Goal: Information Seeking & Learning: Learn about a topic

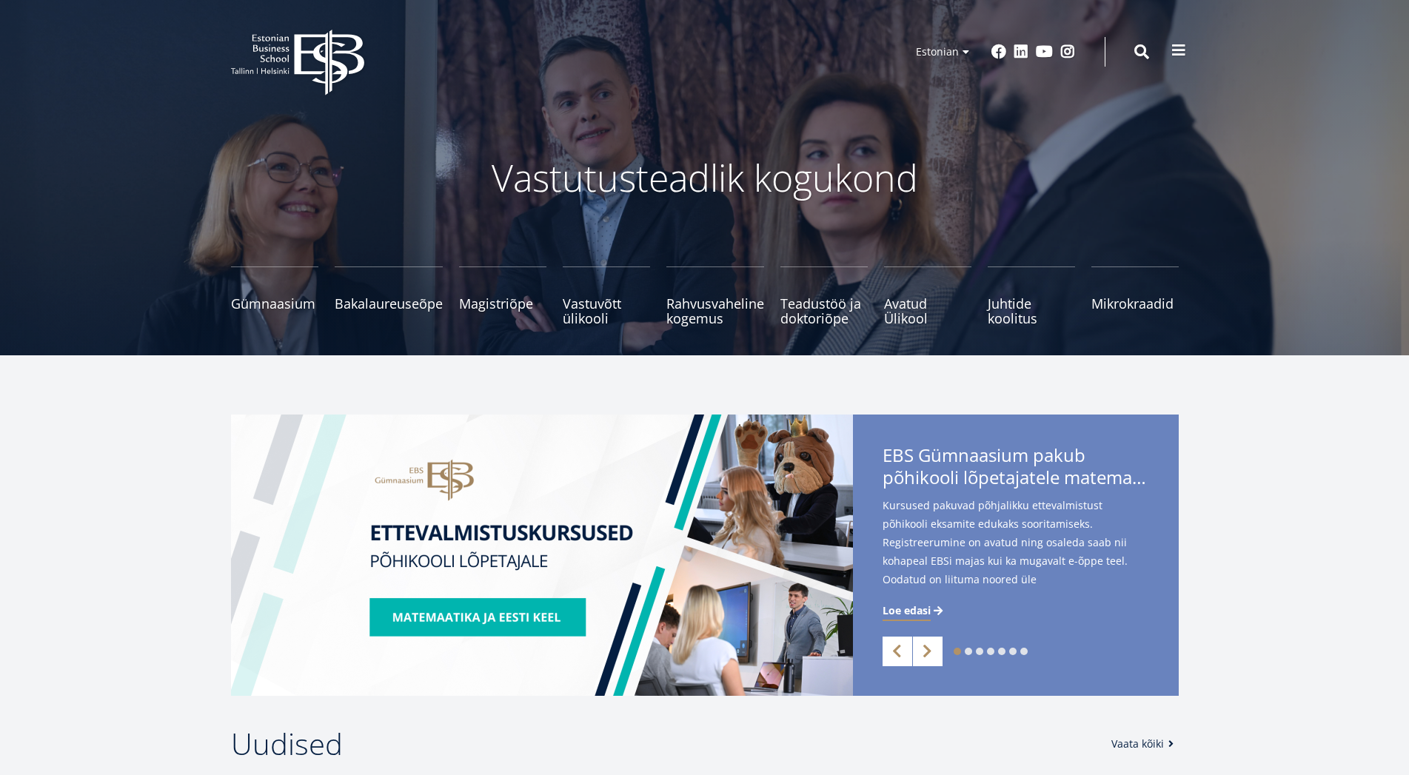
click at [1181, 50] on span at bounding box center [1178, 50] width 15 height 15
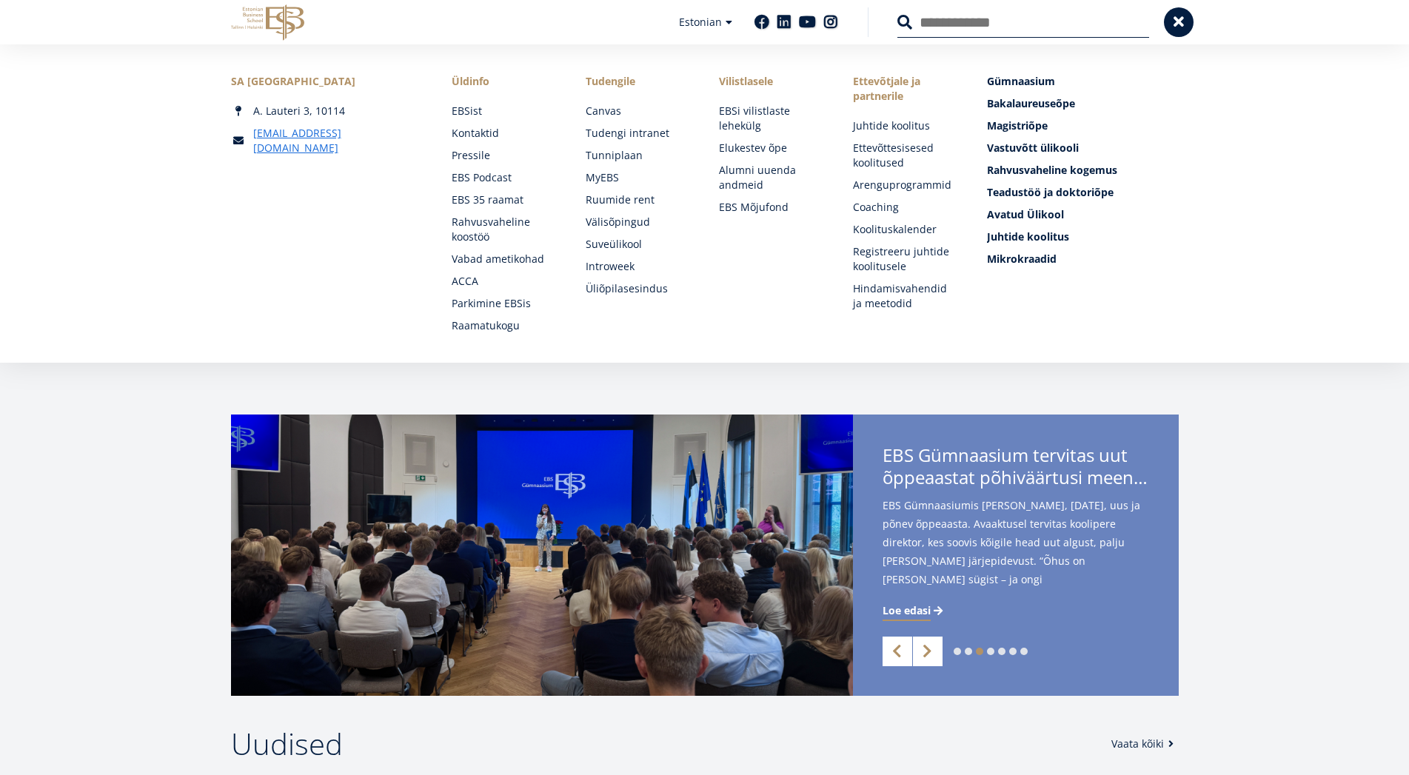
click at [1162, 17] on div "EBS Logo Created with Sketch. Kasutaja konto menüü Admin Estonian Estonian Engl…" at bounding box center [705, 22] width 1066 height 44
click at [1167, 17] on button at bounding box center [1179, 21] width 30 height 30
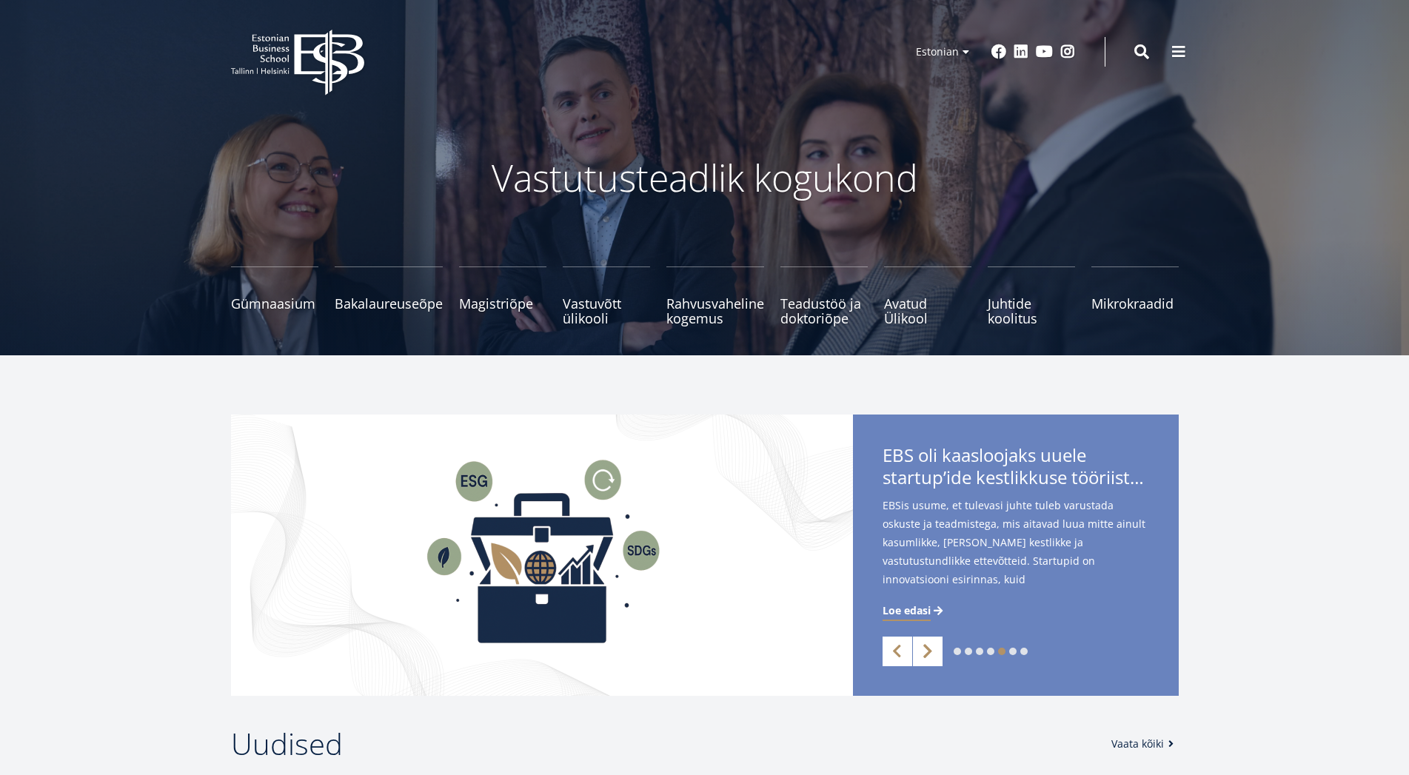
click at [927, 657] on link "Next" at bounding box center [928, 652] width 30 height 30
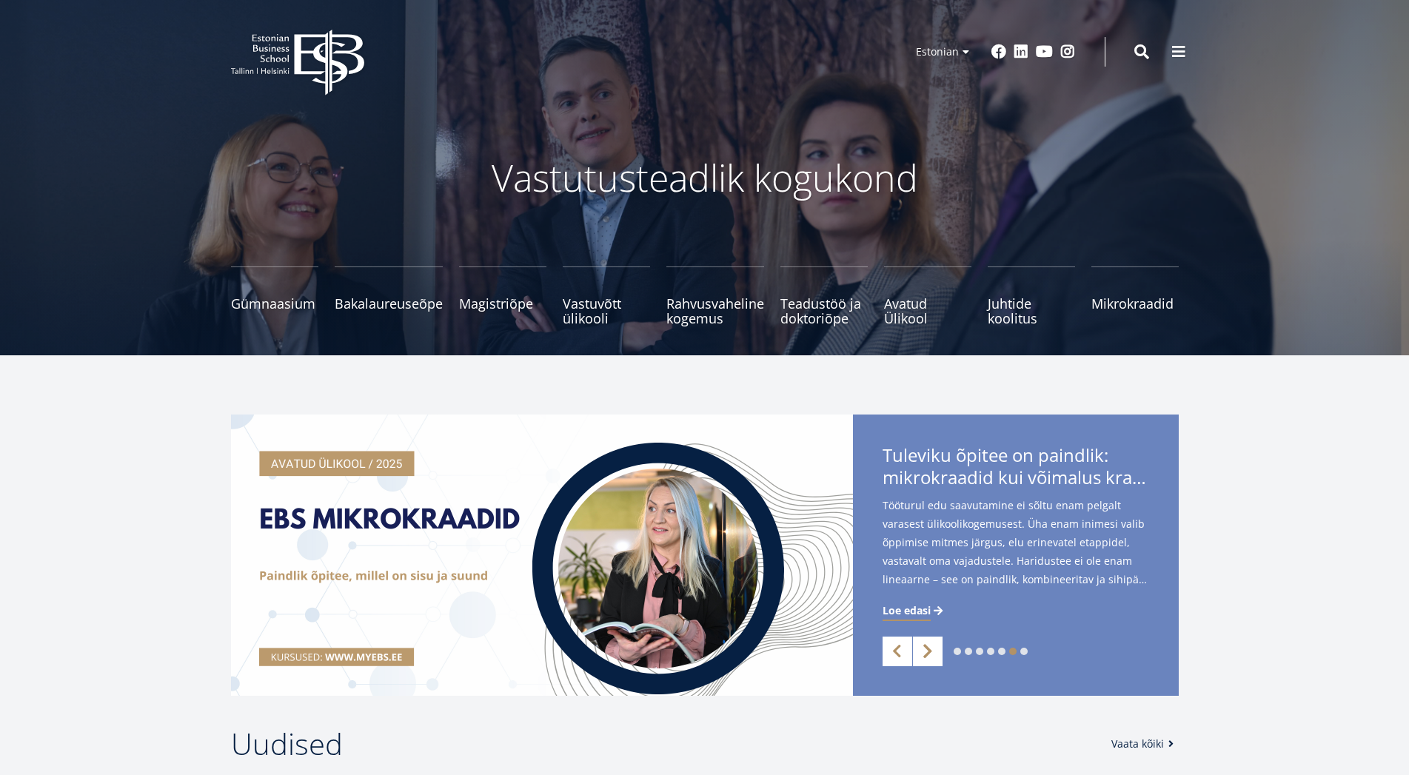
click at [927, 657] on link "Next" at bounding box center [928, 652] width 30 height 30
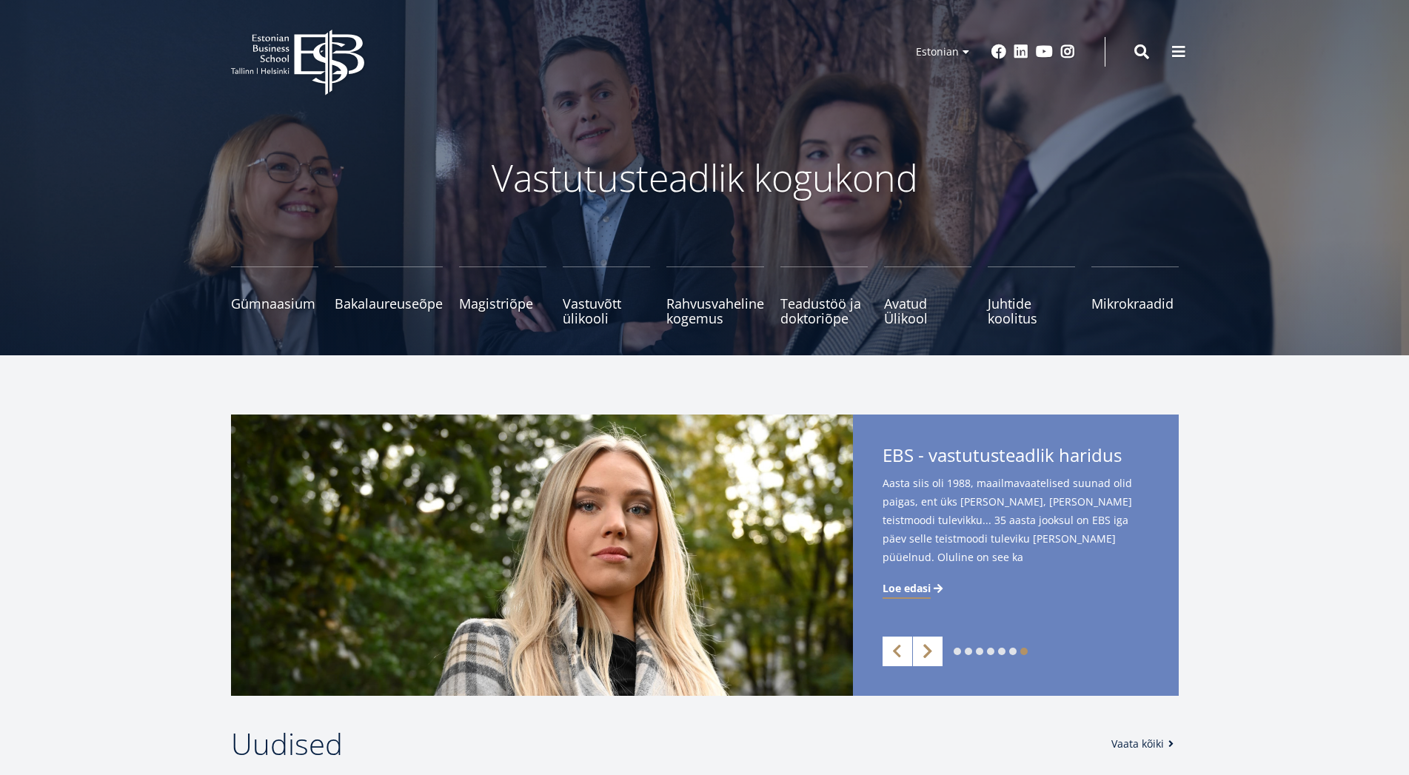
click at [927, 656] on link "Next" at bounding box center [928, 652] width 30 height 30
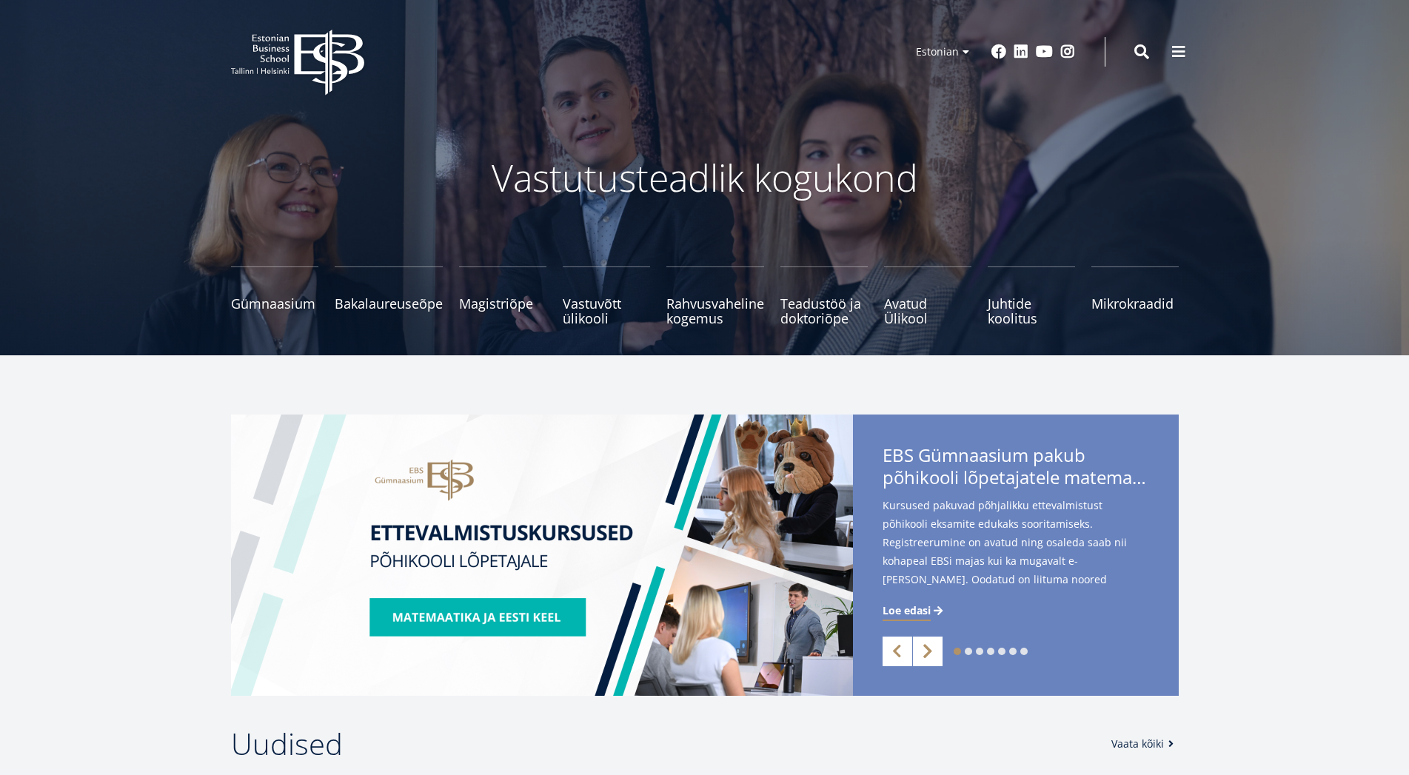
click at [925, 656] on link "Next" at bounding box center [928, 652] width 30 height 30
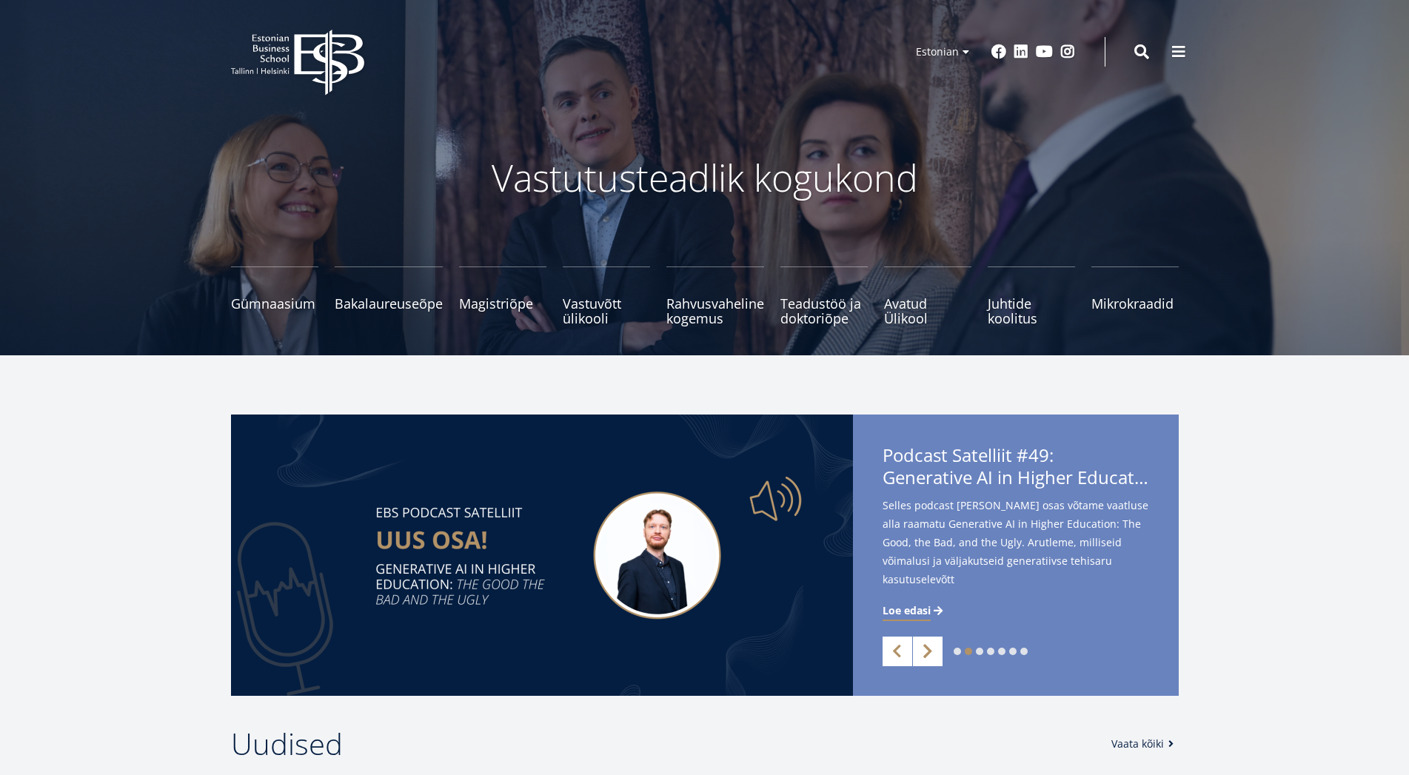
click at [925, 656] on link "Next" at bounding box center [928, 652] width 30 height 30
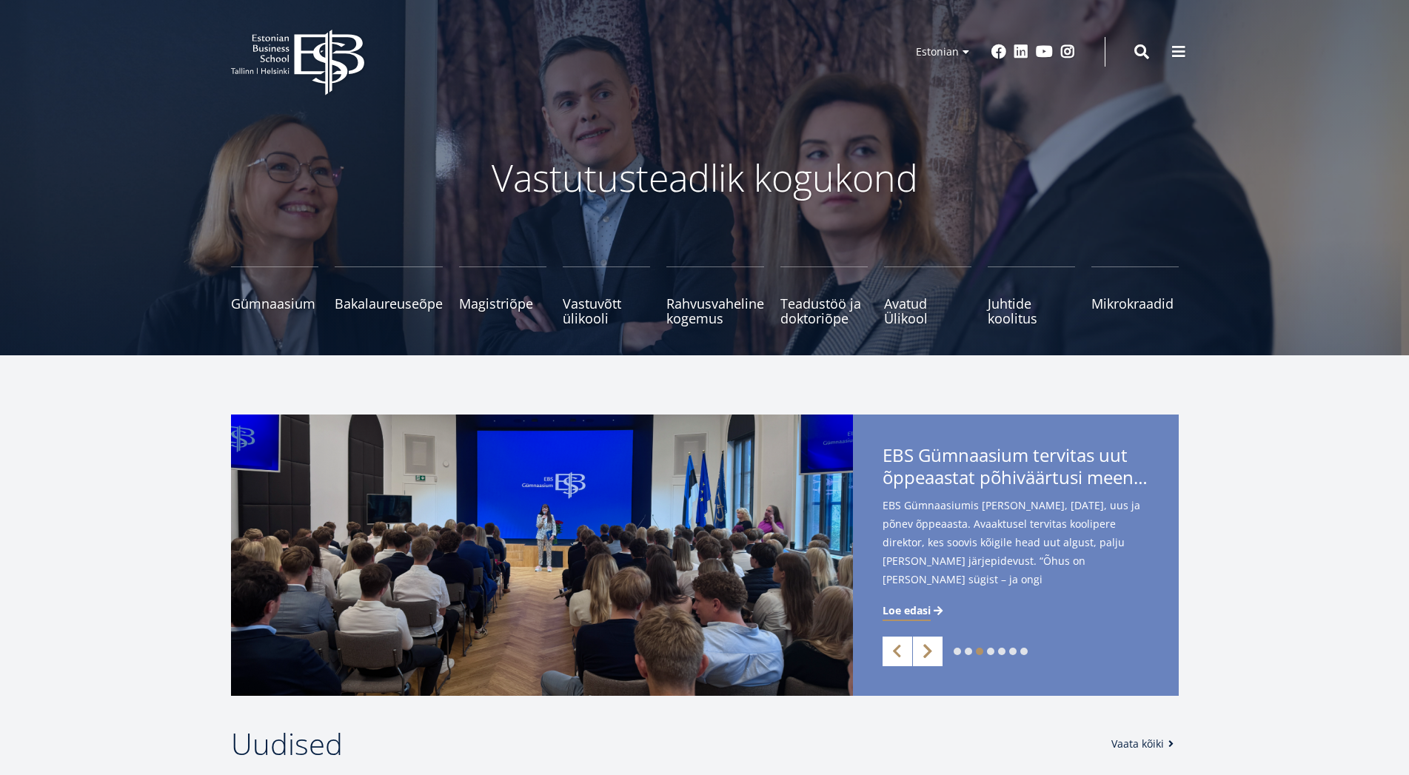
click at [925, 656] on link "Next" at bounding box center [928, 652] width 30 height 30
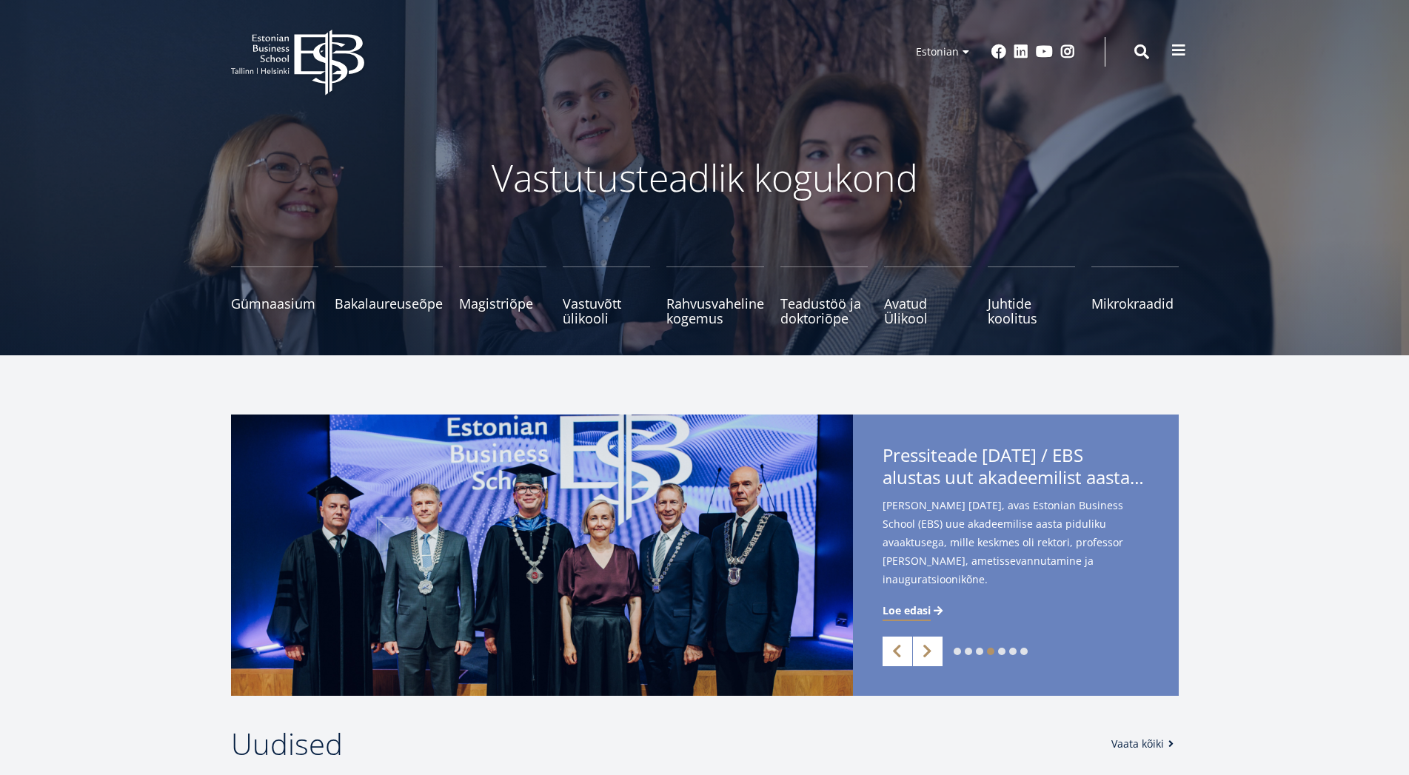
click at [1178, 41] on button at bounding box center [1179, 51] width 30 height 30
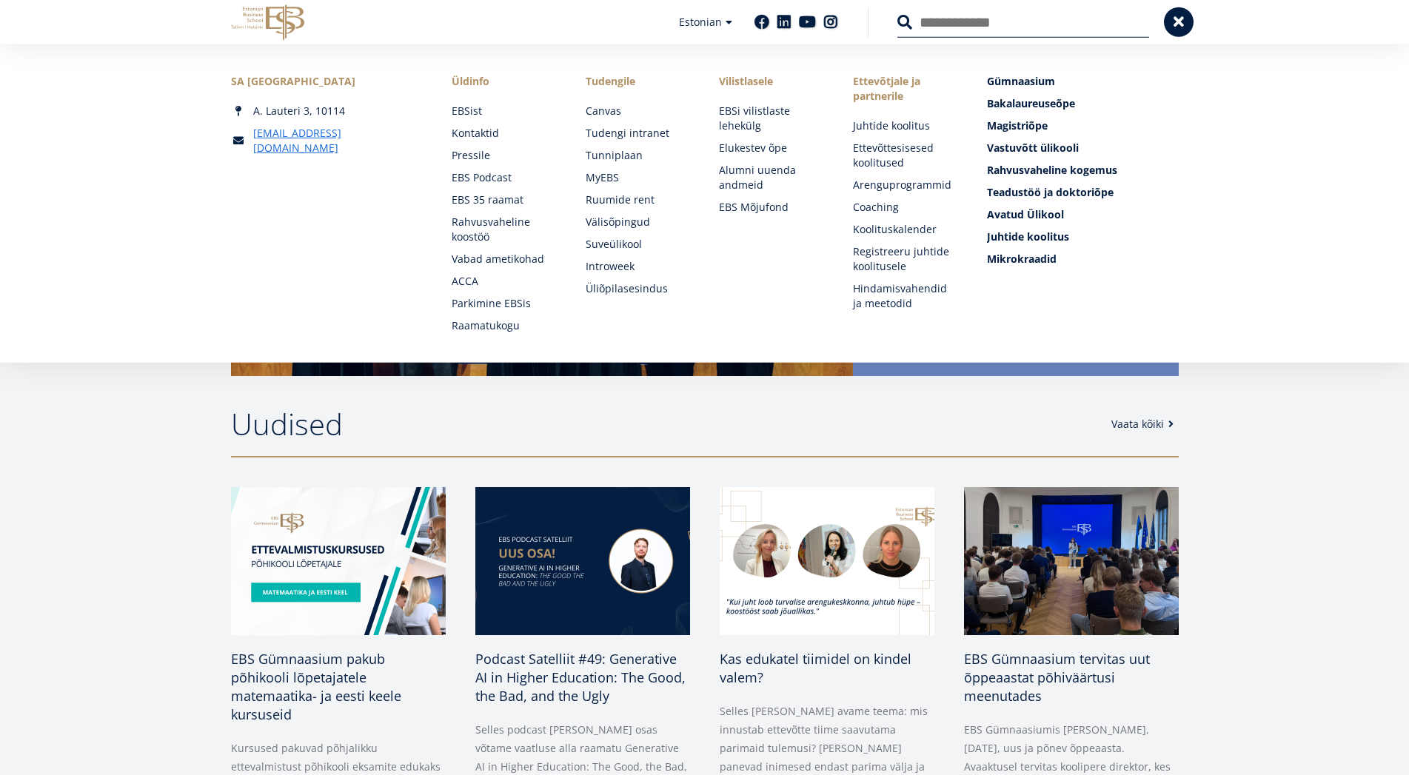
scroll to position [453, 0]
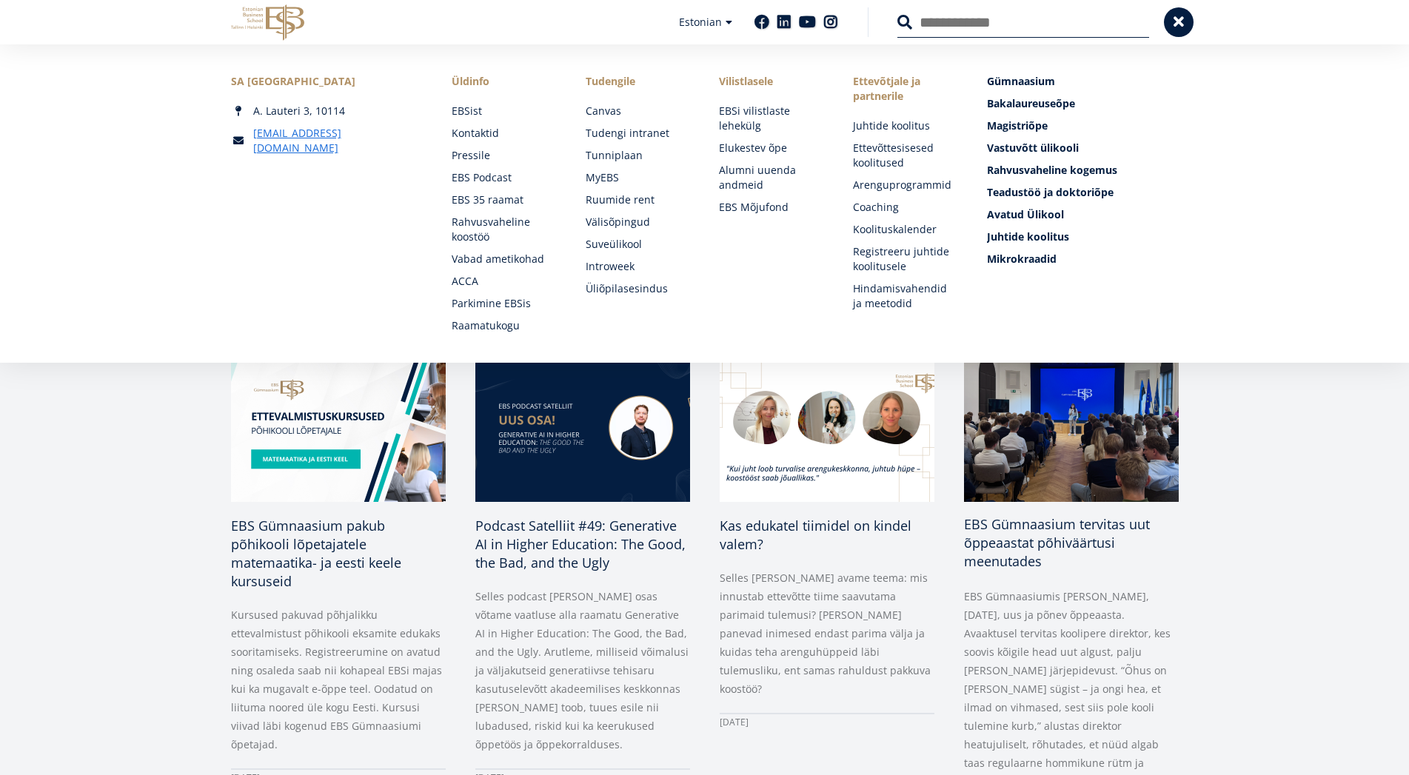
click at [1031, 544] on span "EBS Gümnaasium tervitas uut õppeaastat põhiväärtusi meenutades" at bounding box center [1057, 542] width 186 height 55
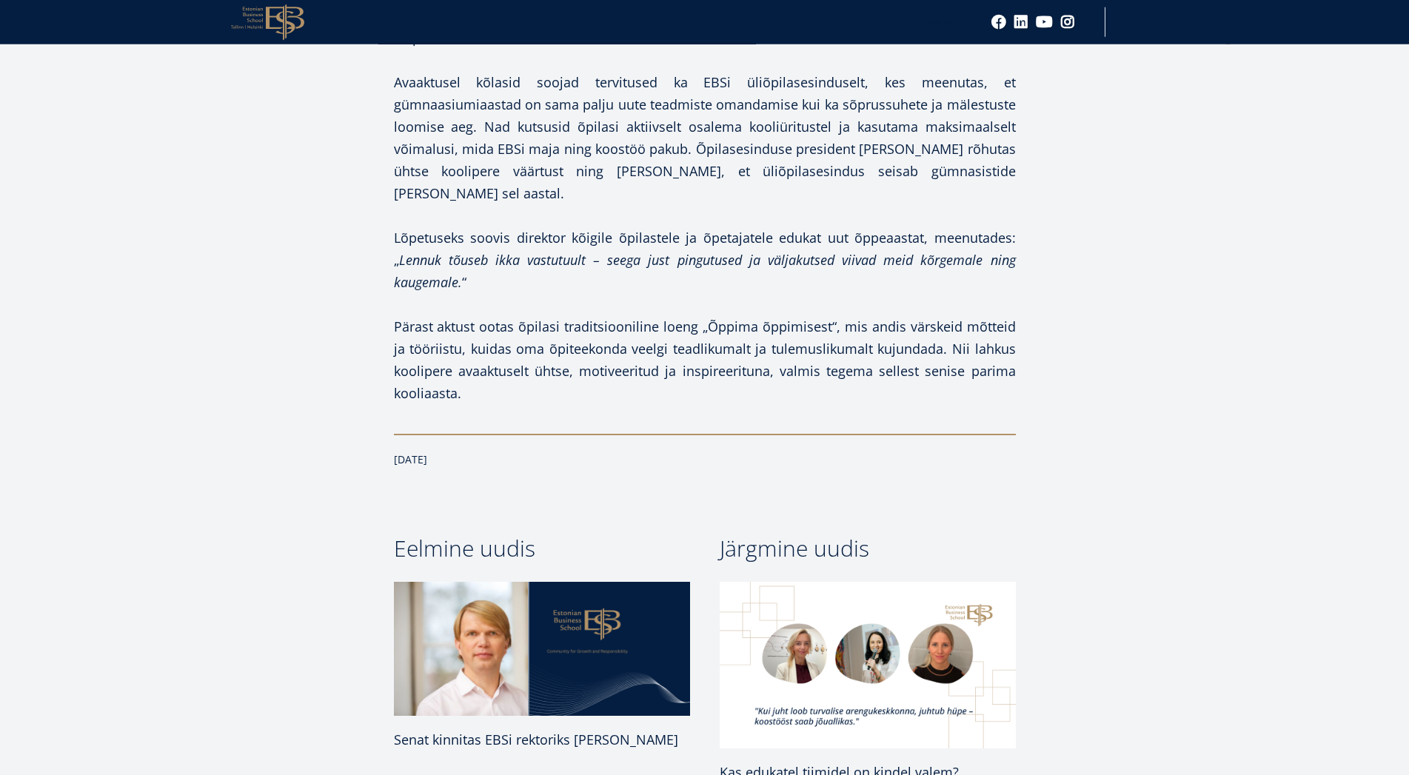
scroll to position [1661, 0]
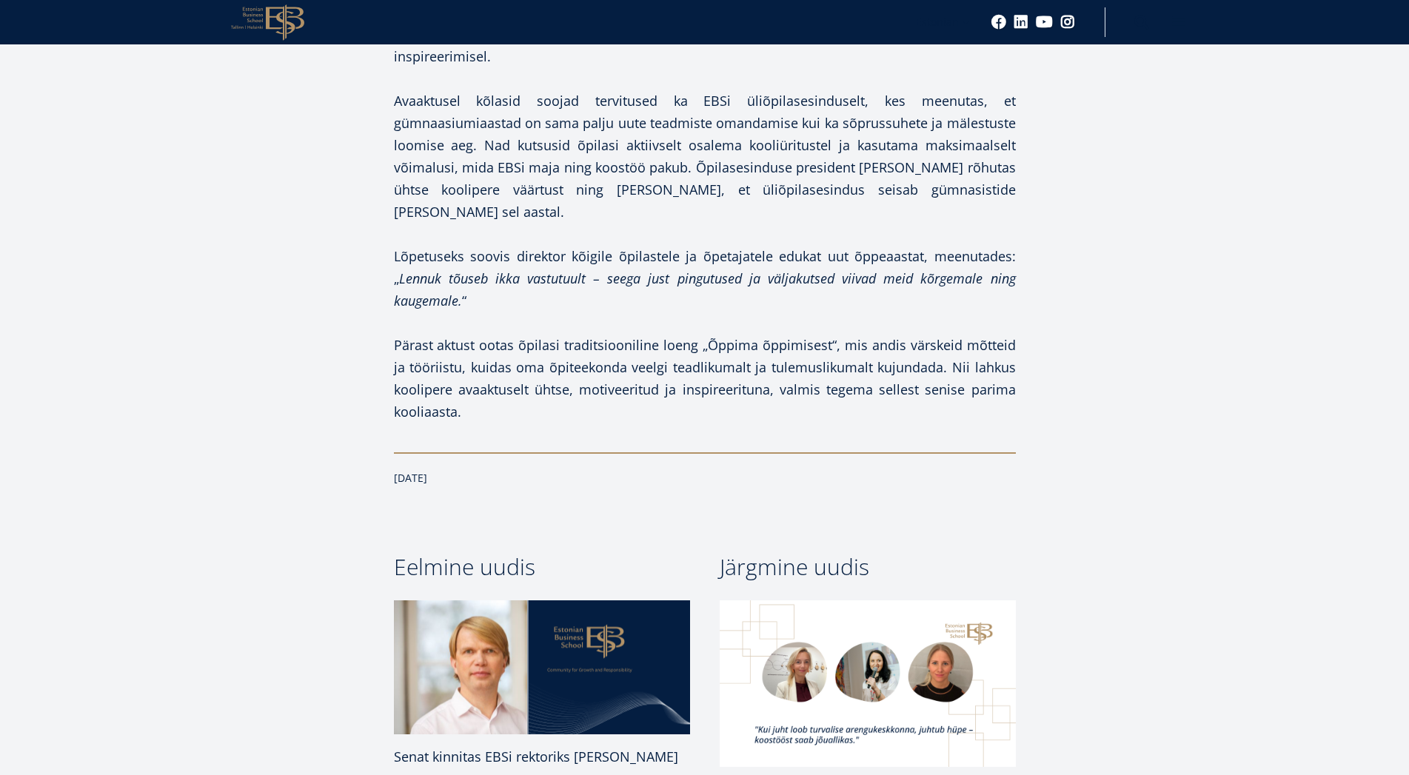
click at [561, 597] on img at bounding box center [541, 667] width 311 height 141
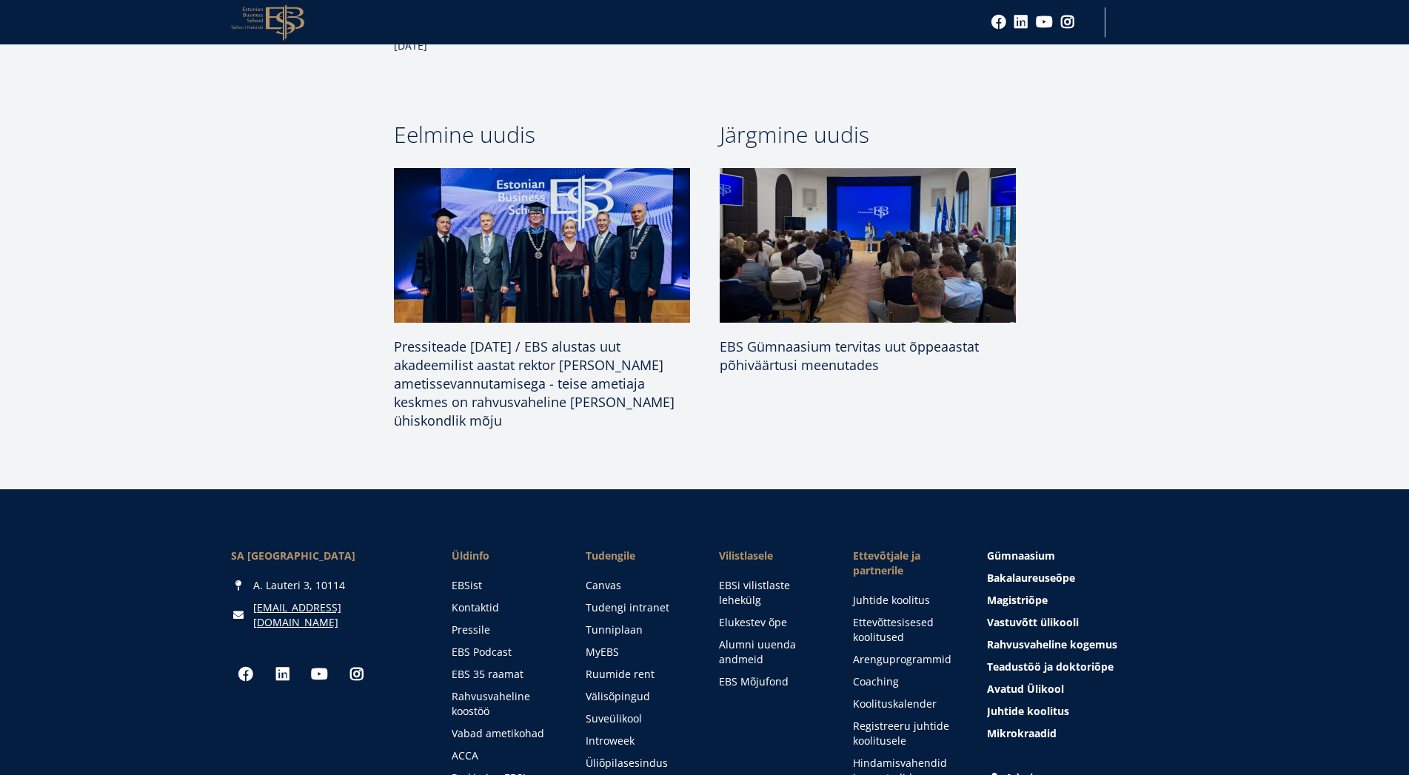
scroll to position [1812, 0]
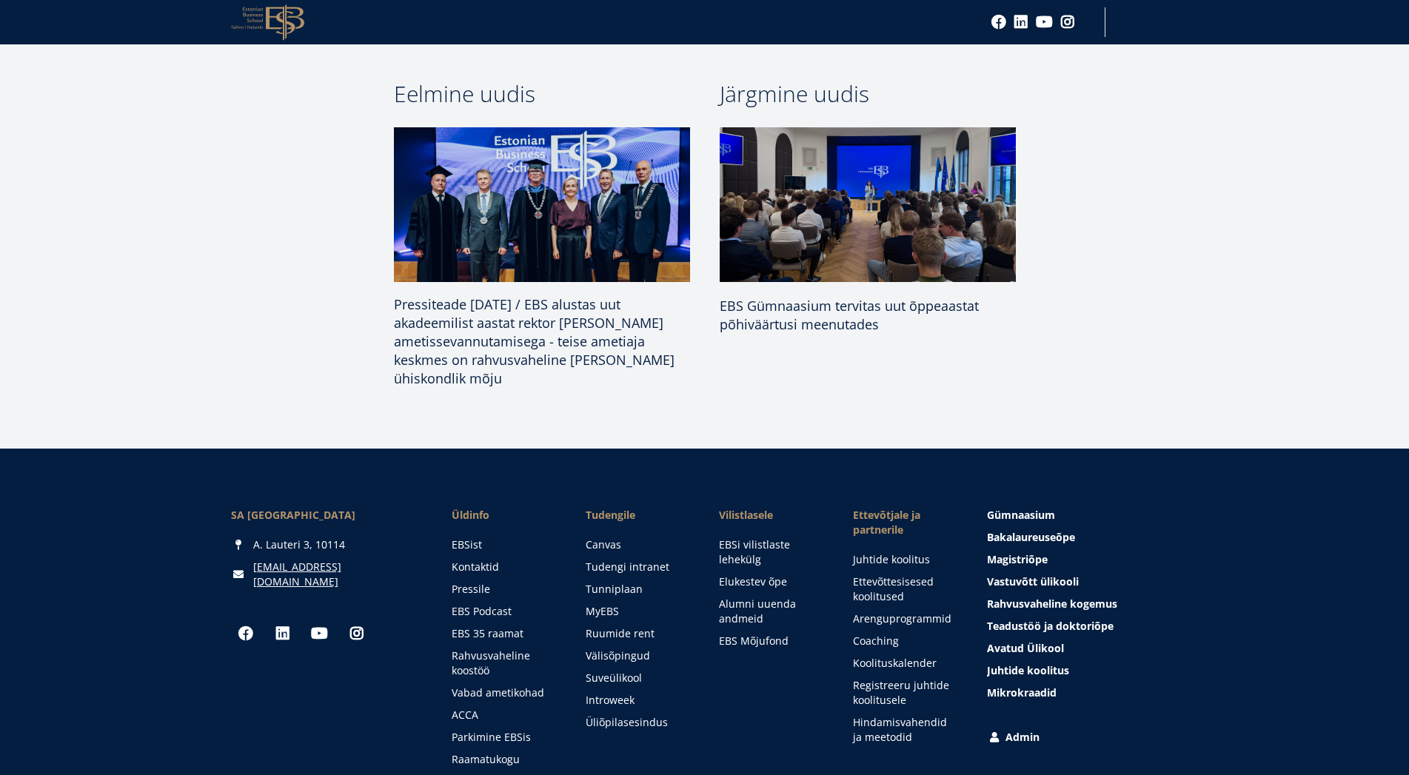
click at [564, 194] on img at bounding box center [541, 204] width 311 height 163
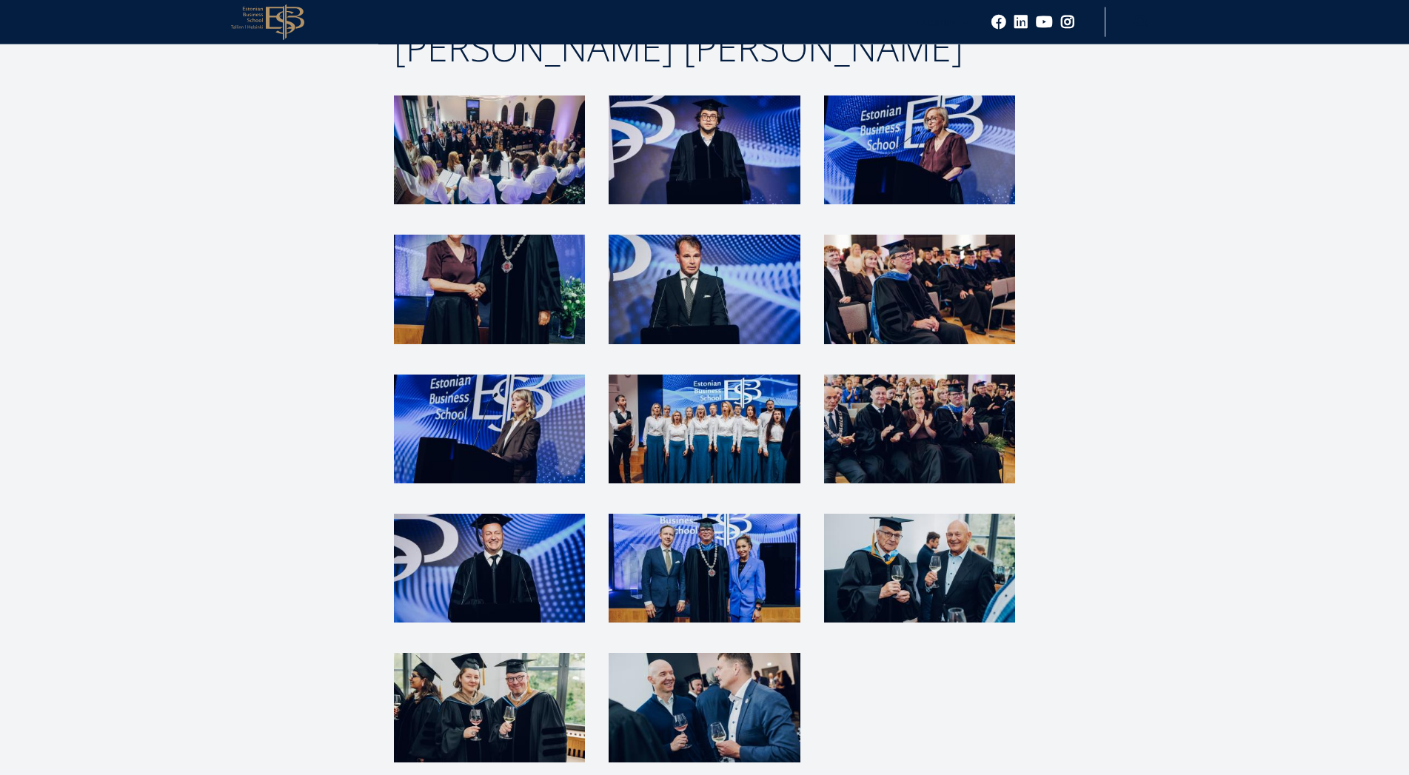
scroll to position [3323, 0]
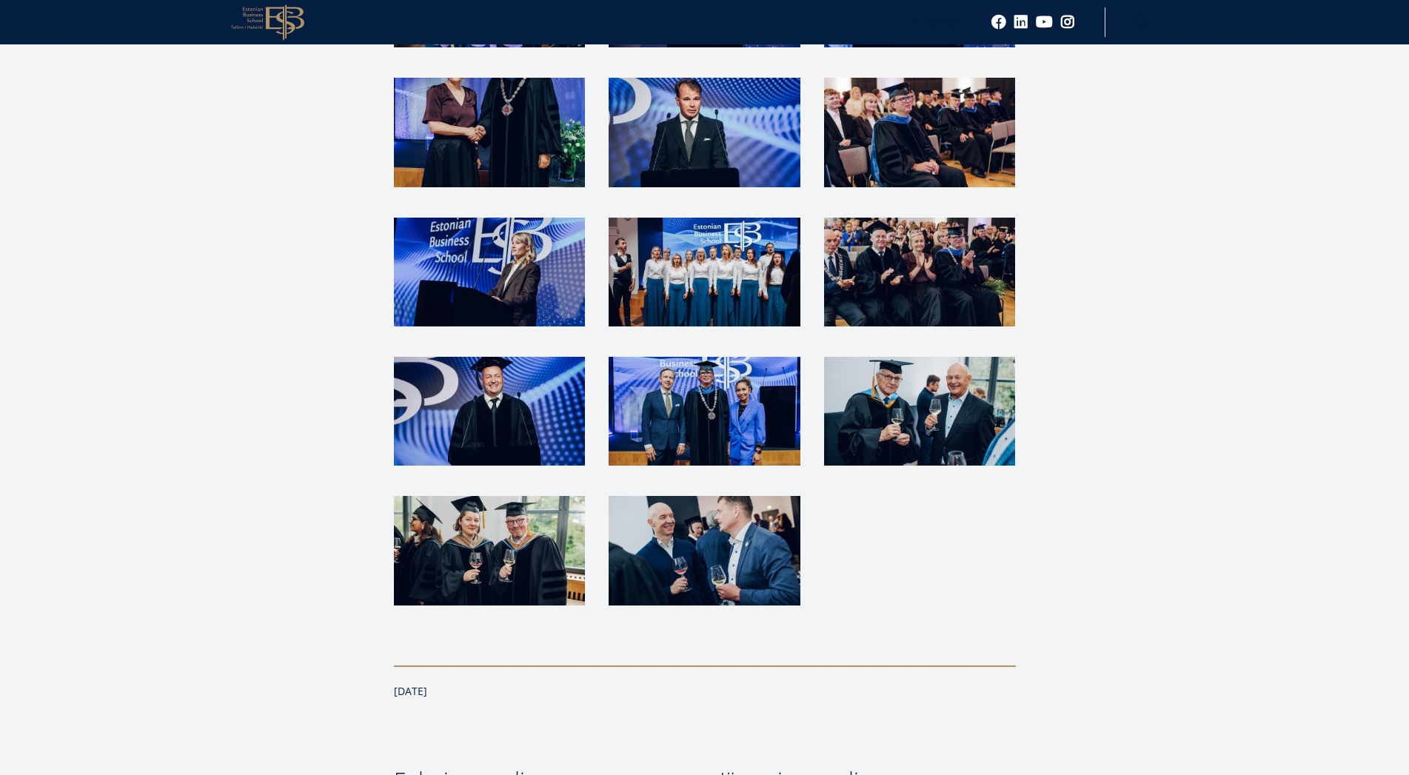
click at [515, 357] on img at bounding box center [489, 411] width 191 height 109
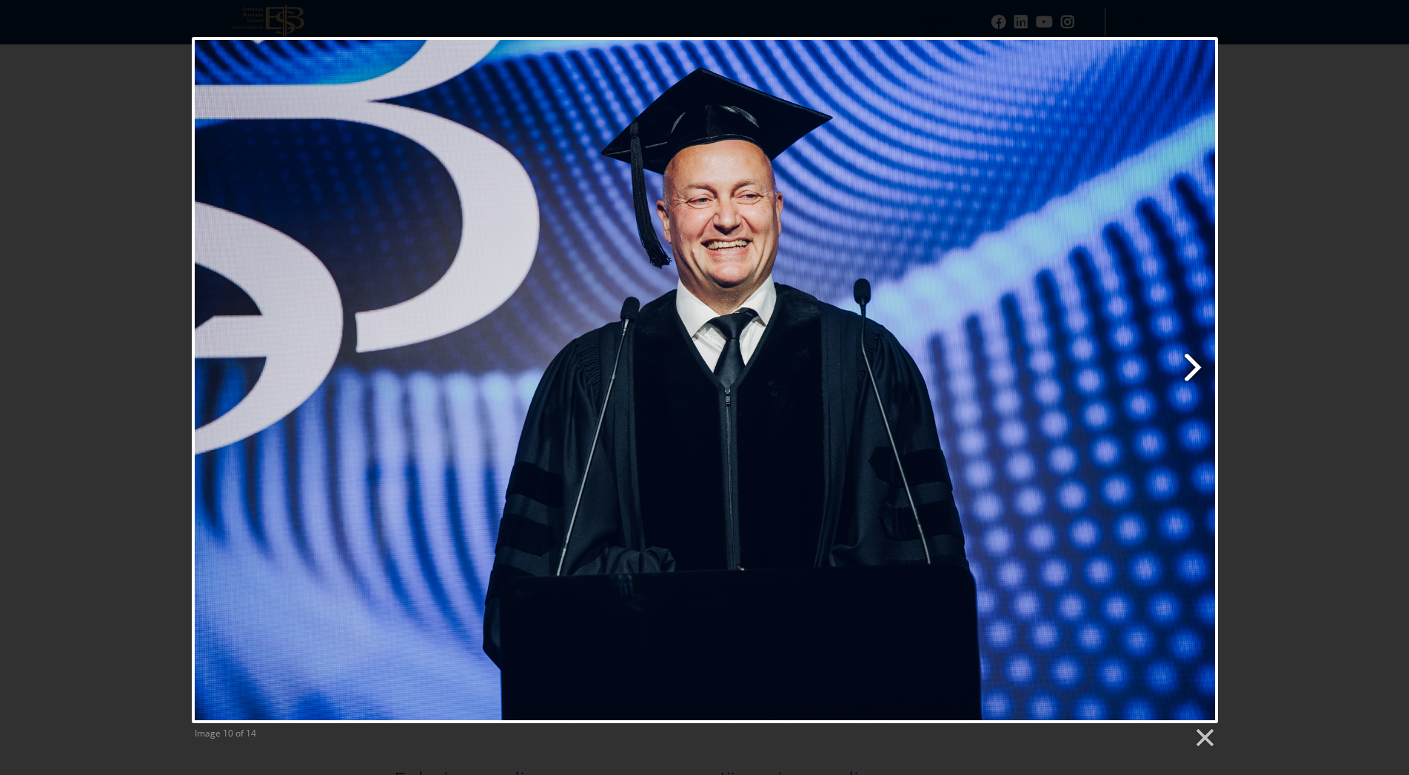
click at [1185, 357] on link "Next image" at bounding box center [888, 380] width 657 height 686
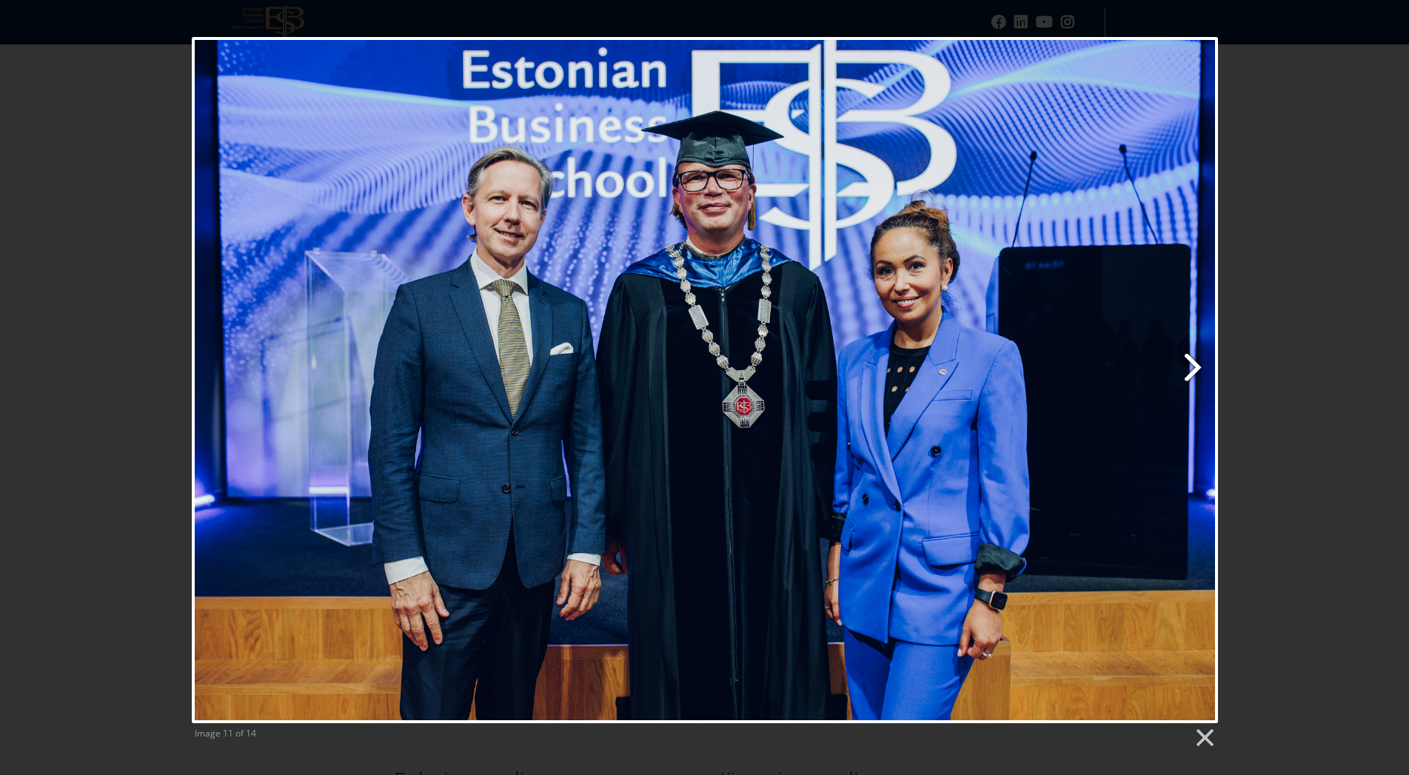
click at [1176, 346] on link "Next image" at bounding box center [888, 380] width 657 height 686
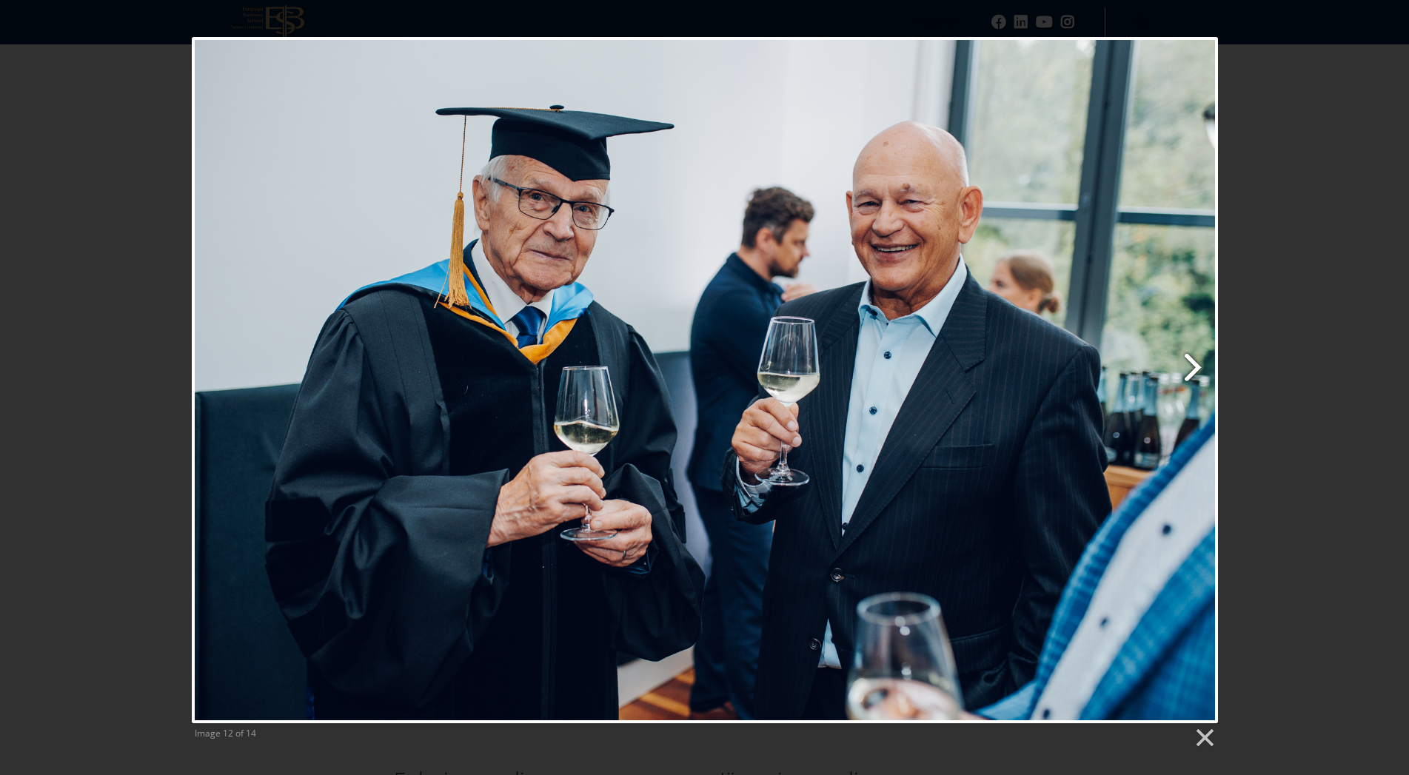
click at [1176, 346] on link "Next image" at bounding box center [888, 380] width 657 height 686
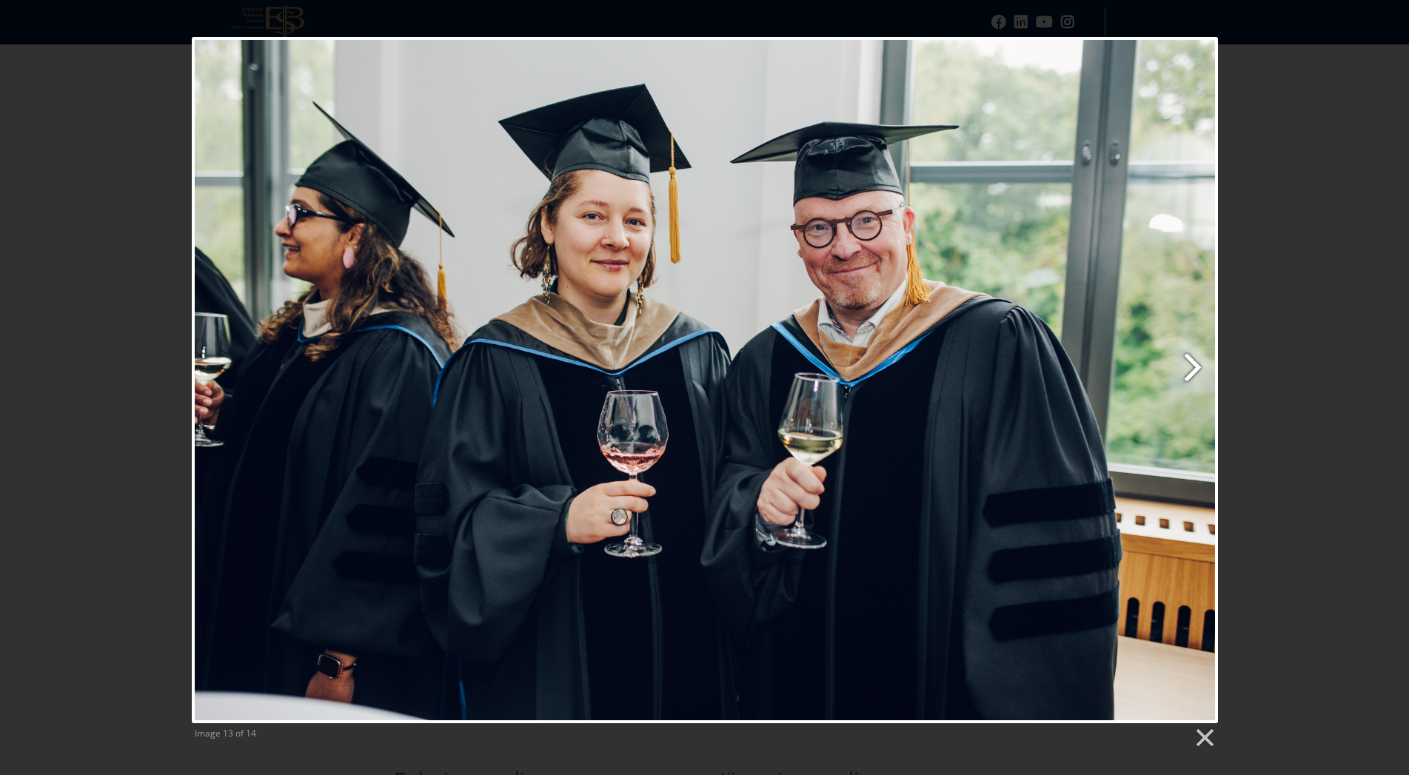
click at [1176, 346] on link "Next image" at bounding box center [888, 380] width 657 height 686
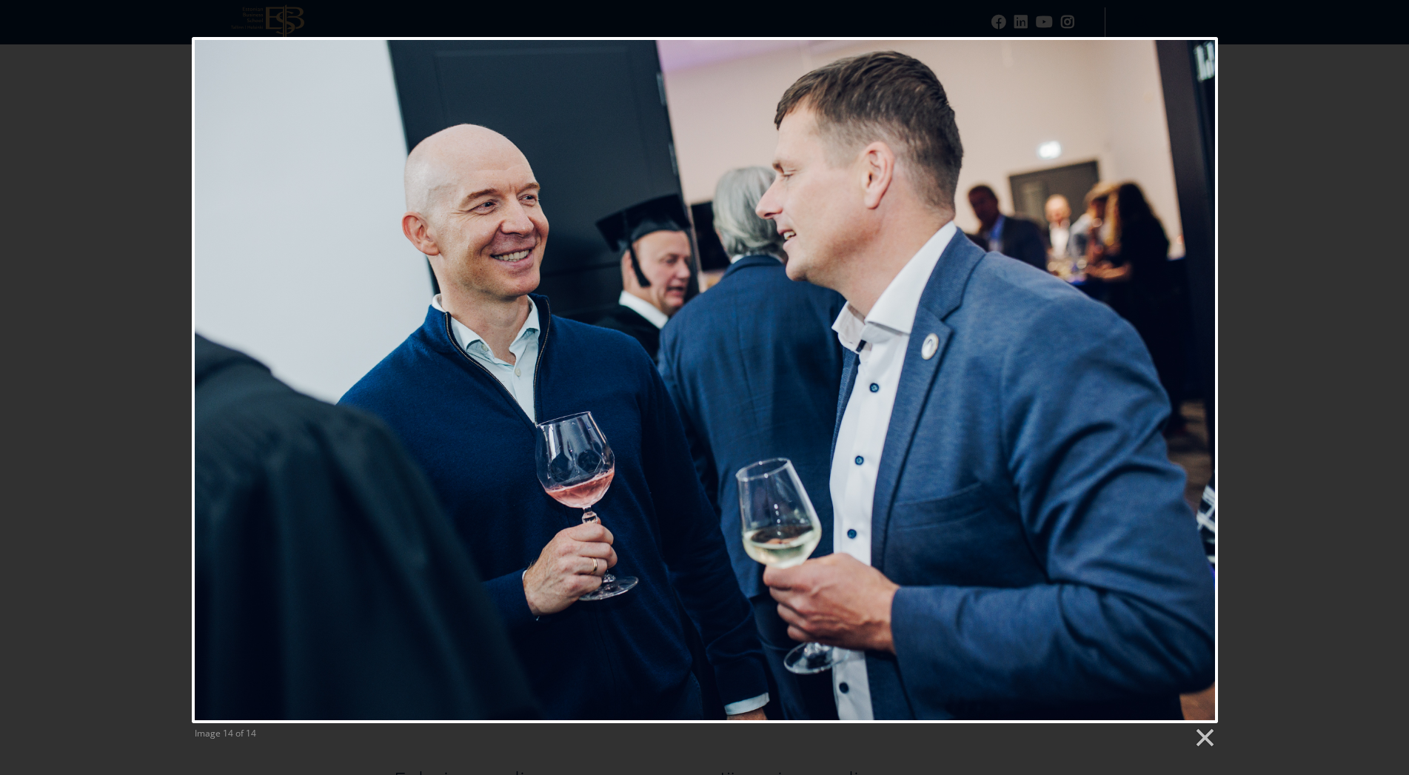
click at [1172, 341] on div at bounding box center [705, 380] width 1026 height 686
drag, startPoint x: 1194, startPoint y: 442, endPoint x: 1039, endPoint y: 403, distance: 159.6
click at [1193, 438] on div at bounding box center [705, 380] width 1026 height 686
click at [217, 360] on link "Previous image" at bounding box center [366, 380] width 349 height 686
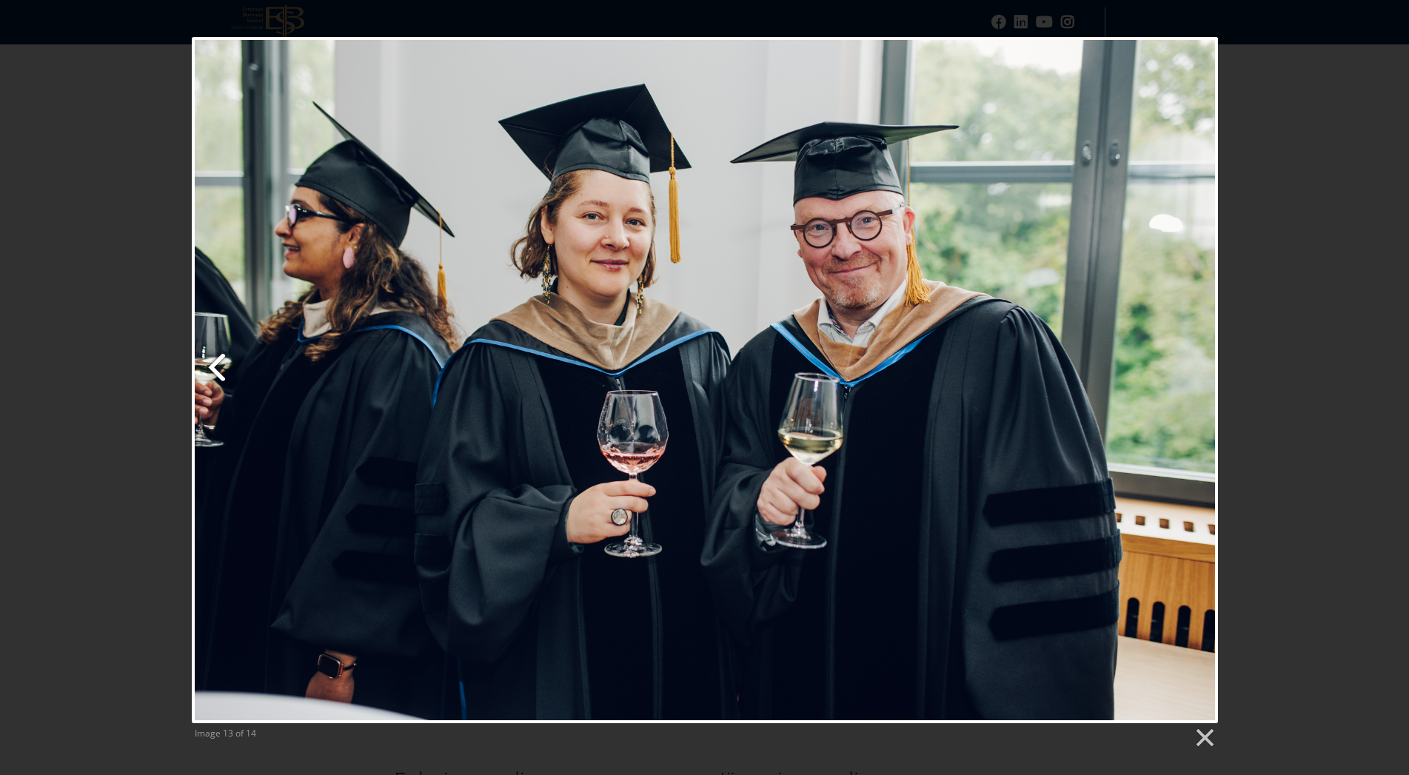
click at [217, 360] on link "Previous image" at bounding box center [366, 380] width 349 height 686
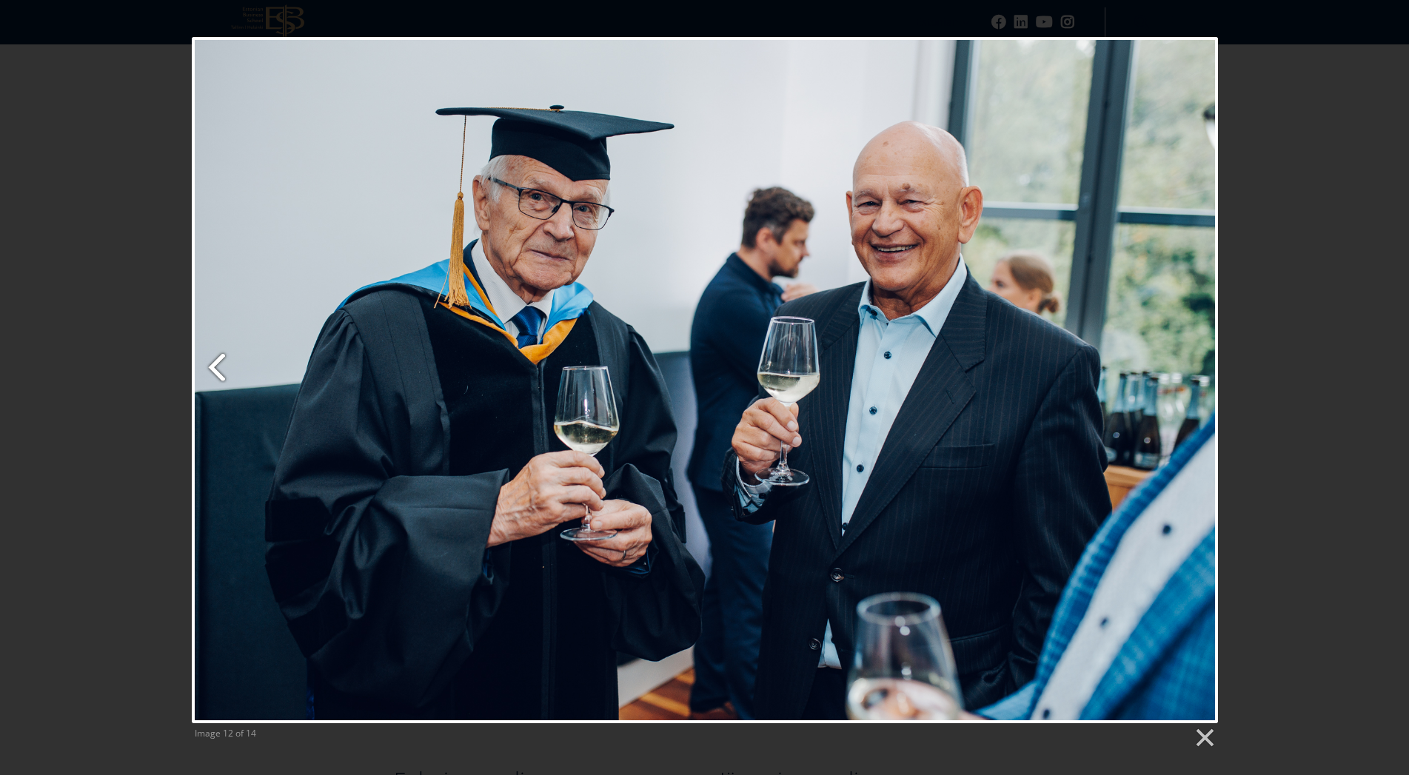
click at [217, 360] on link "Previous image" at bounding box center [366, 380] width 349 height 686
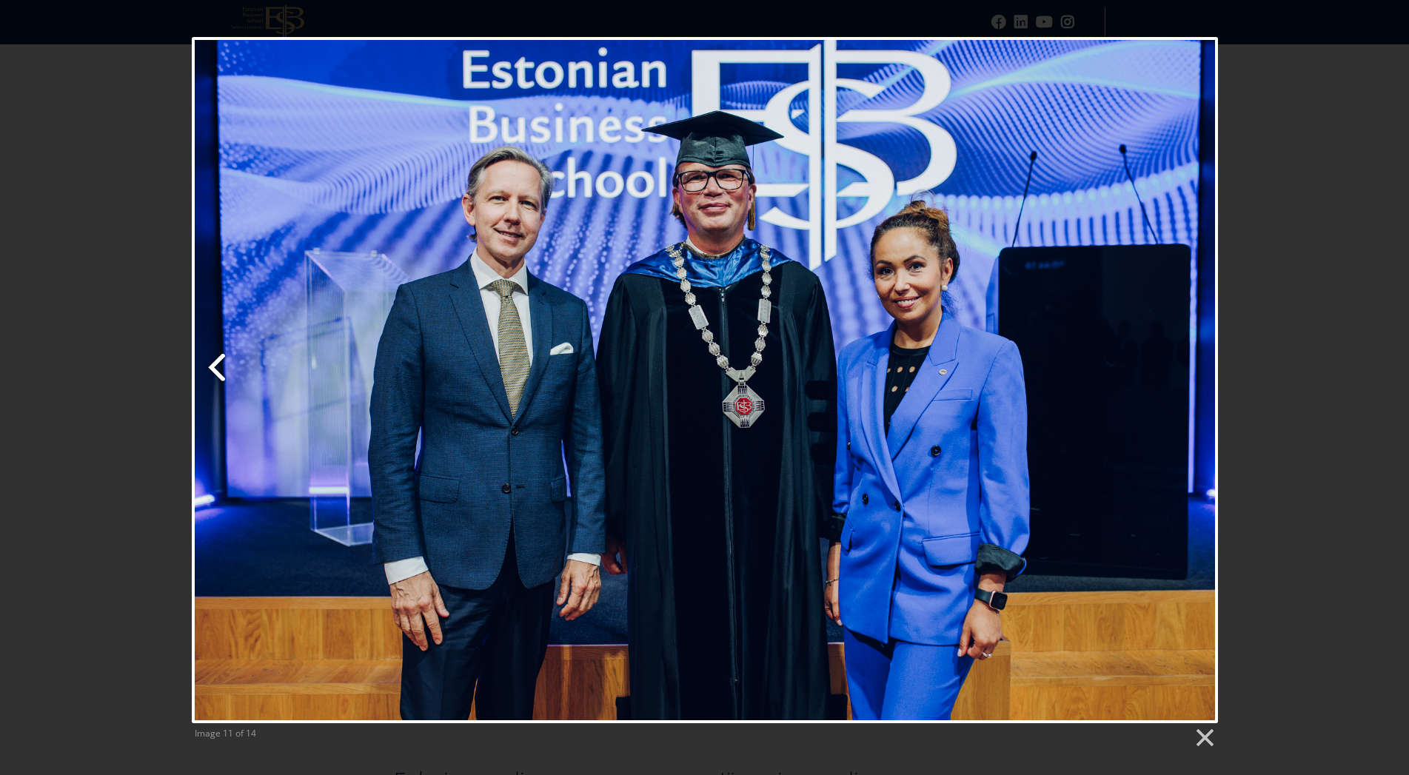
click at [217, 360] on link "Previous image" at bounding box center [366, 380] width 349 height 686
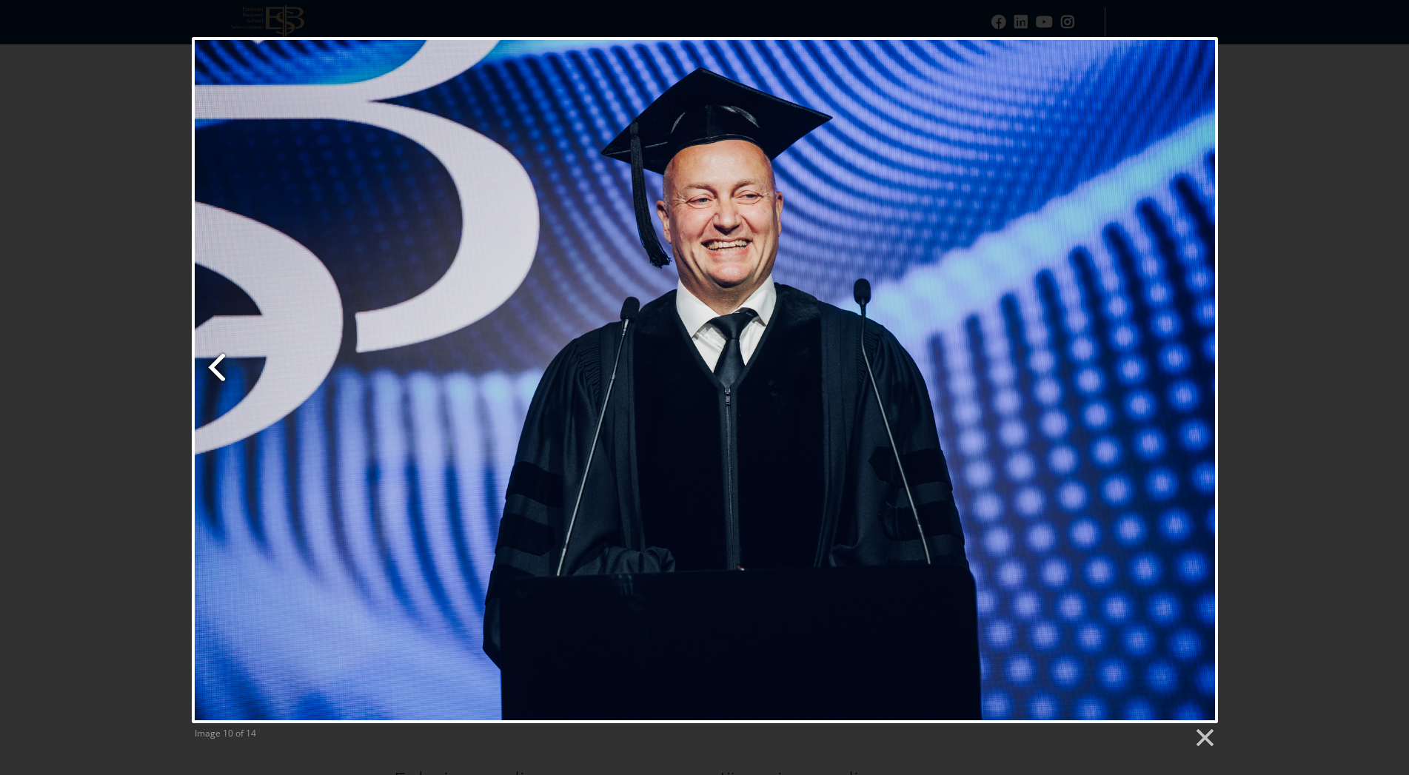
click at [217, 360] on link "Previous image" at bounding box center [366, 380] width 349 height 686
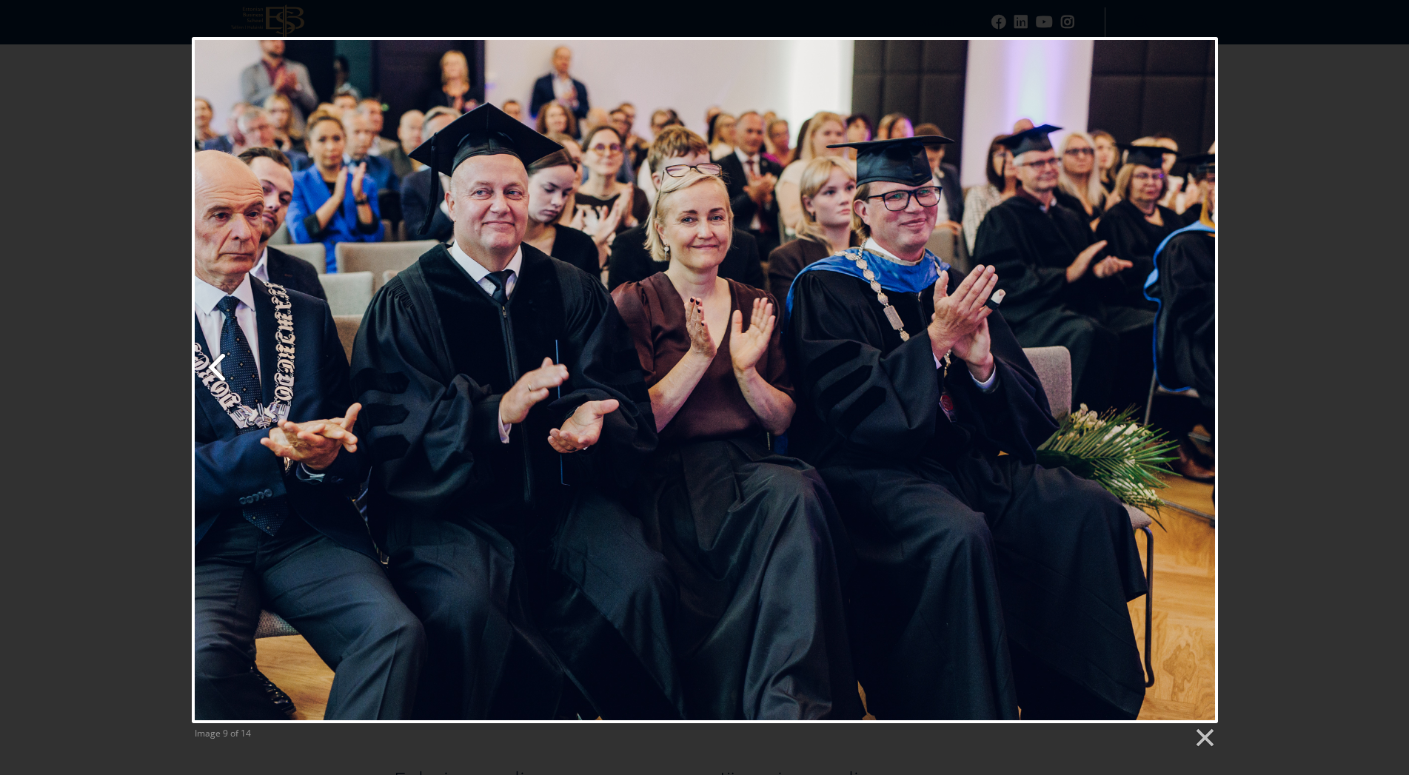
click at [218, 353] on link "Previous image" at bounding box center [366, 380] width 349 height 686
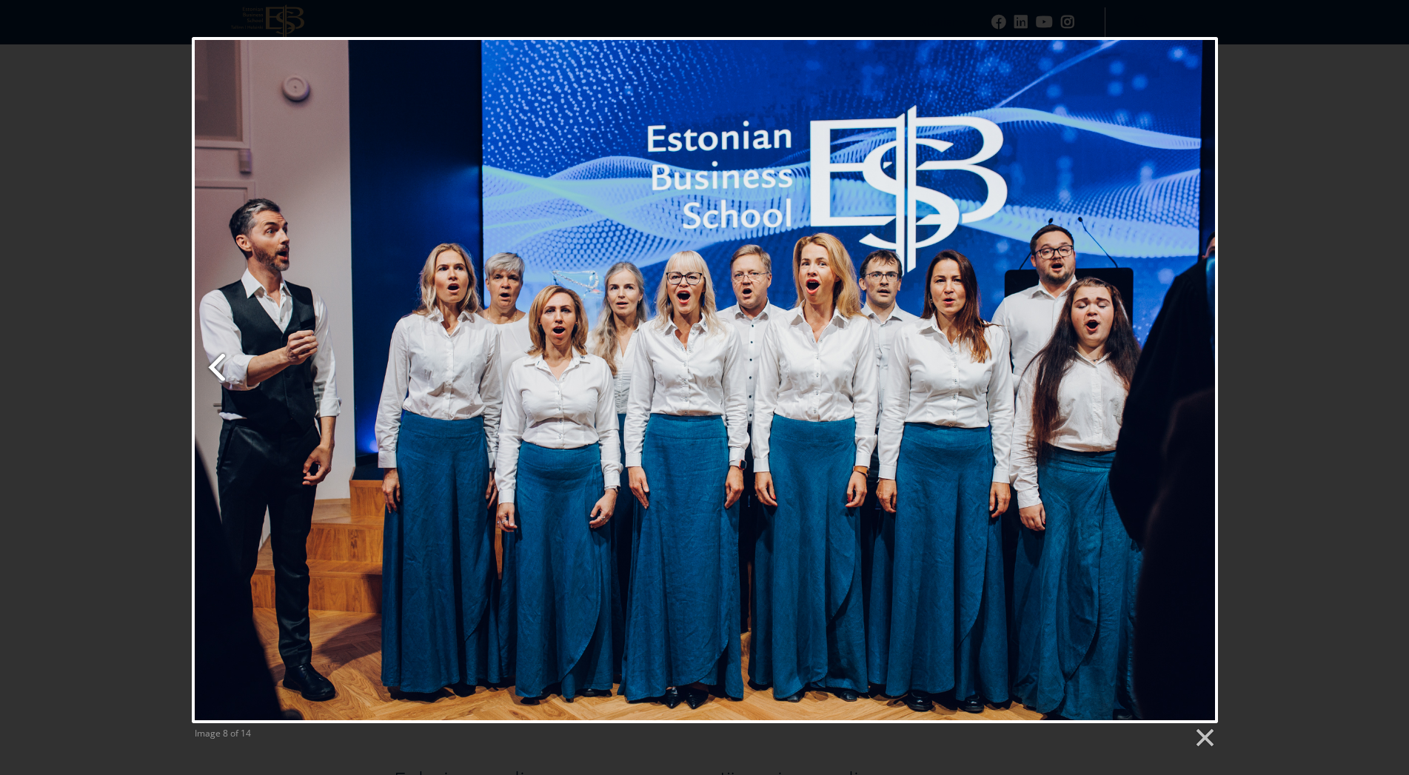
click at [218, 353] on link "Previous image" at bounding box center [366, 380] width 349 height 686
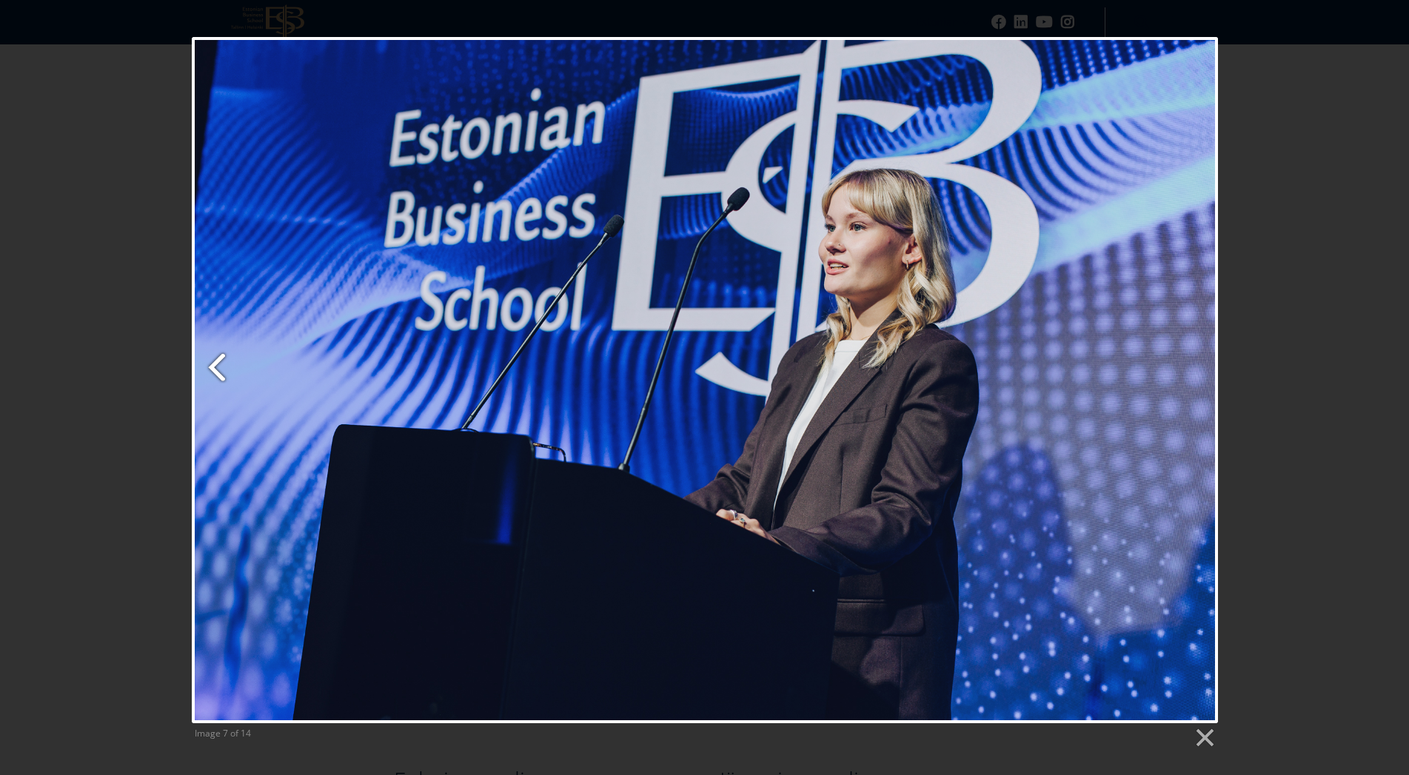
click at [218, 353] on link "Previous image" at bounding box center [366, 380] width 349 height 686
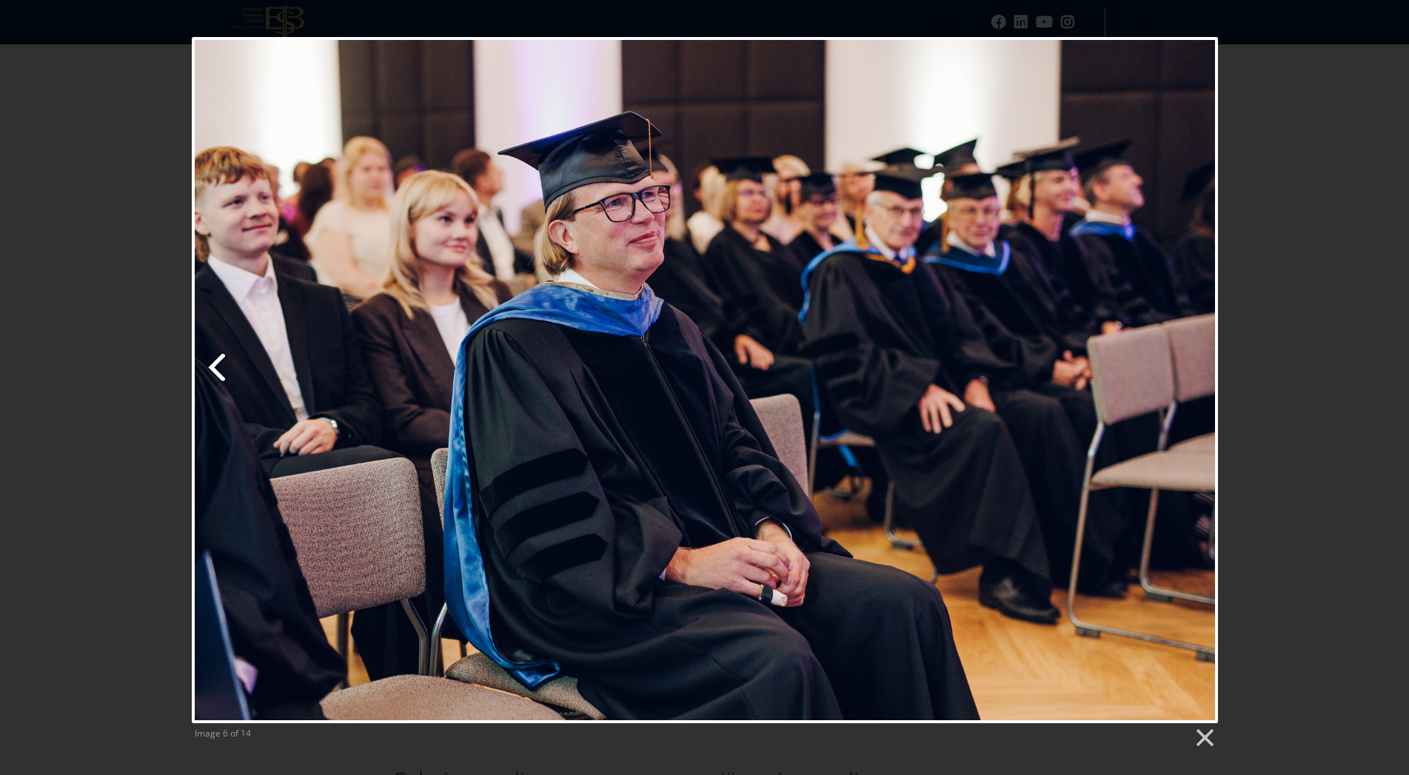
click at [218, 353] on link "Previous image" at bounding box center [366, 380] width 349 height 686
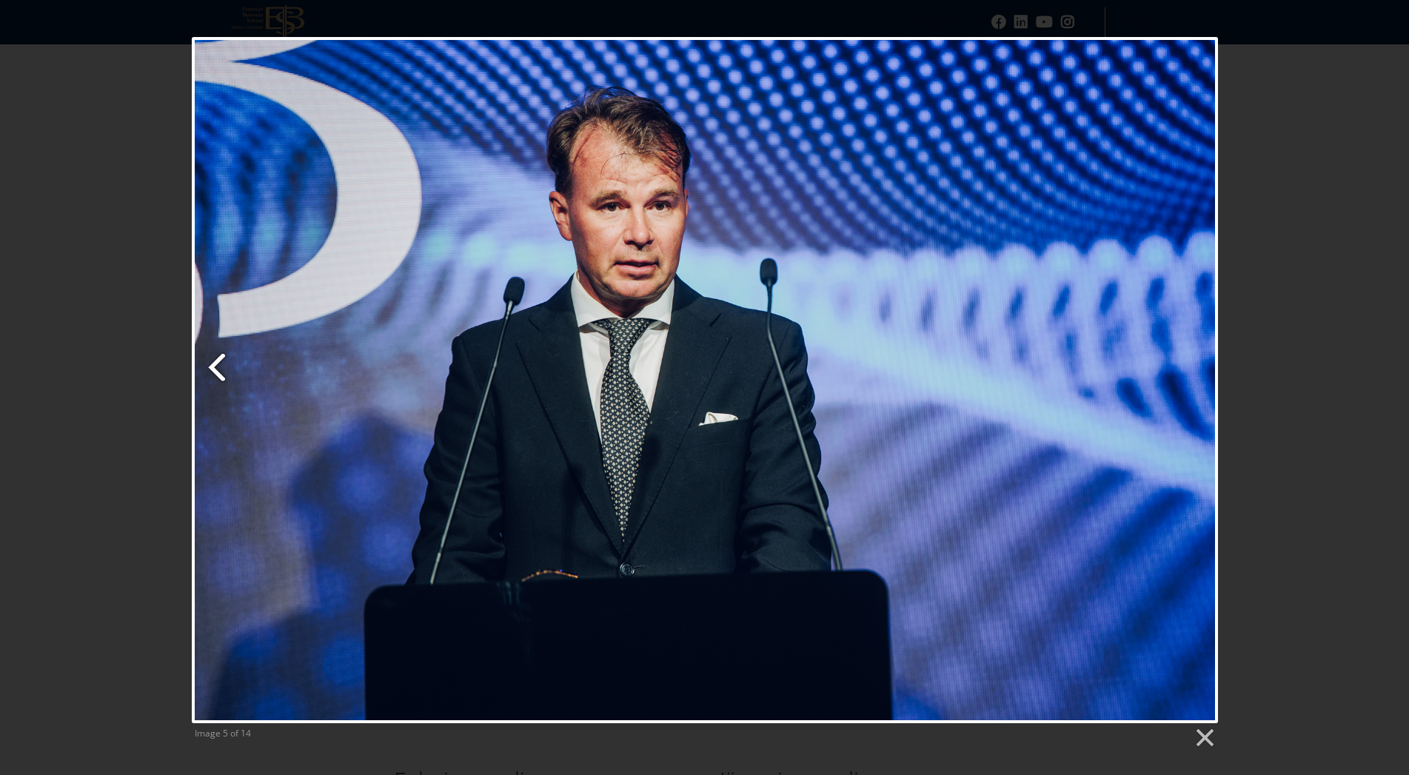
click at [219, 353] on link "Previous image" at bounding box center [366, 380] width 349 height 686
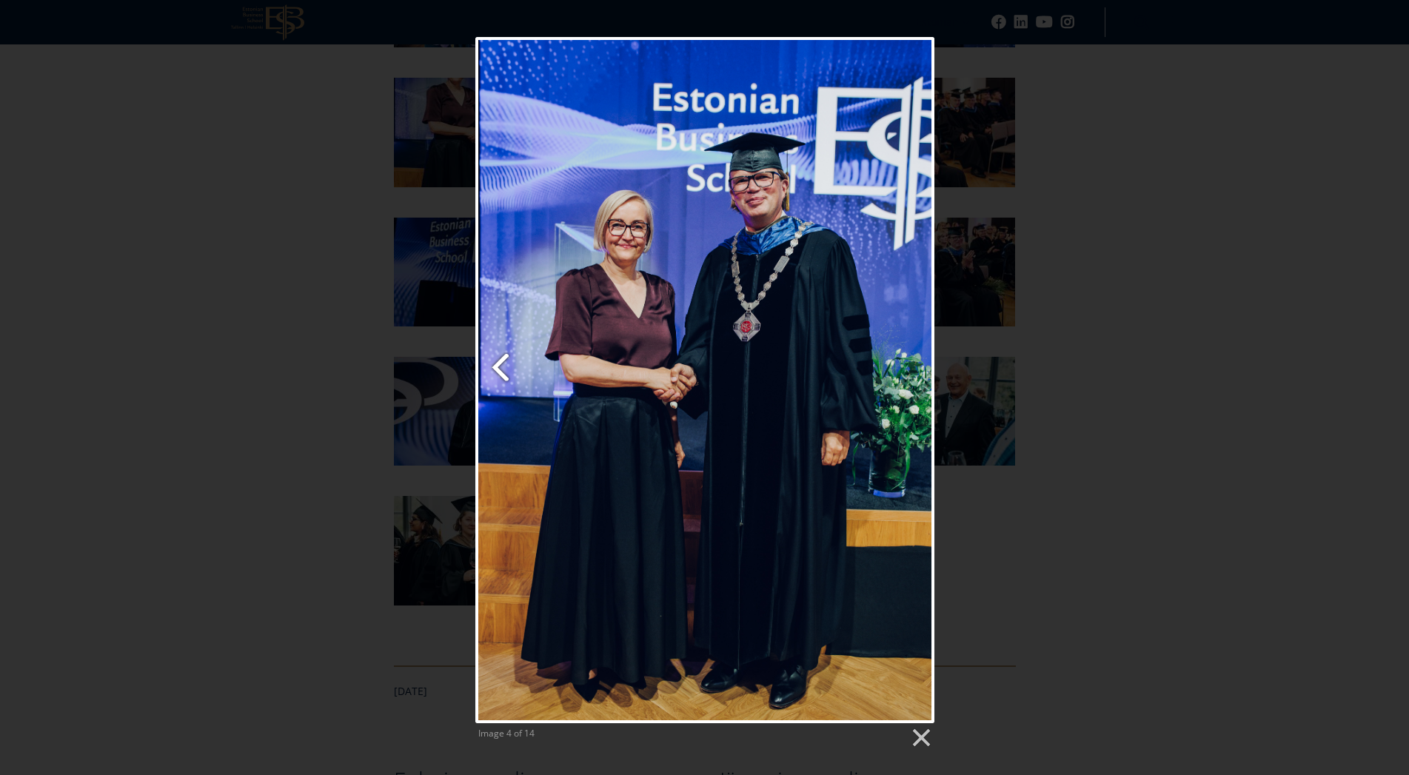
click at [512, 373] on link "Previous image" at bounding box center [553, 380] width 156 height 686
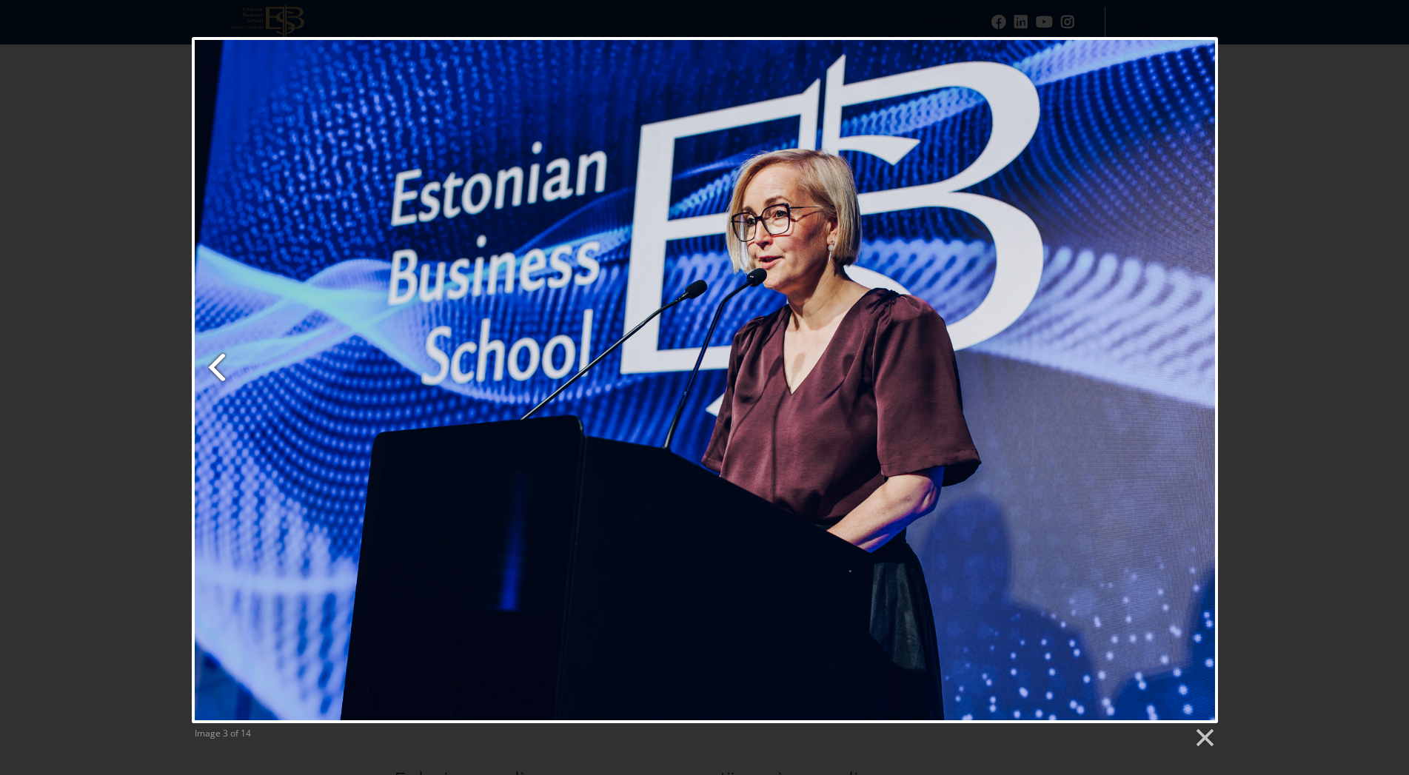
click at [241, 366] on link "Previous image" at bounding box center [366, 380] width 349 height 686
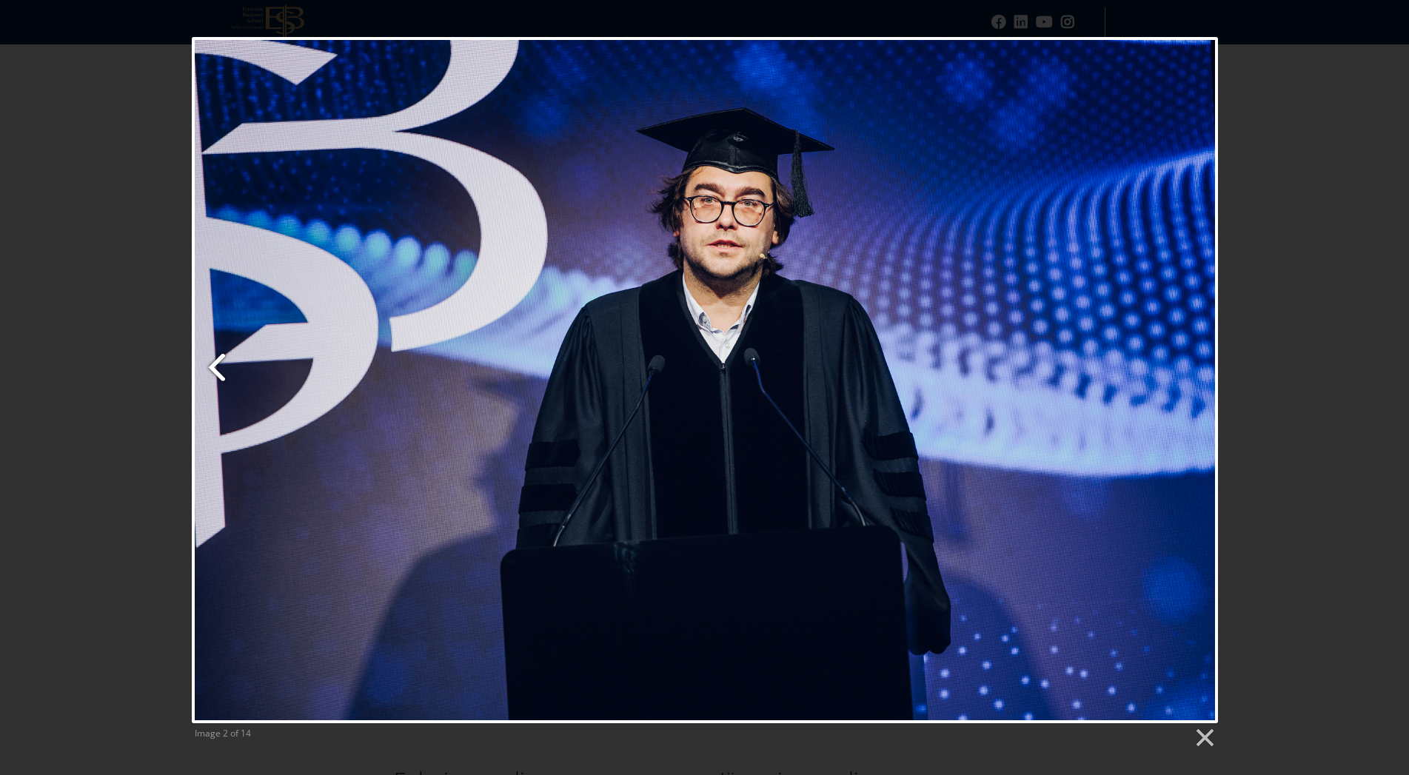
click at [241, 366] on link "Previous image" at bounding box center [366, 380] width 349 height 686
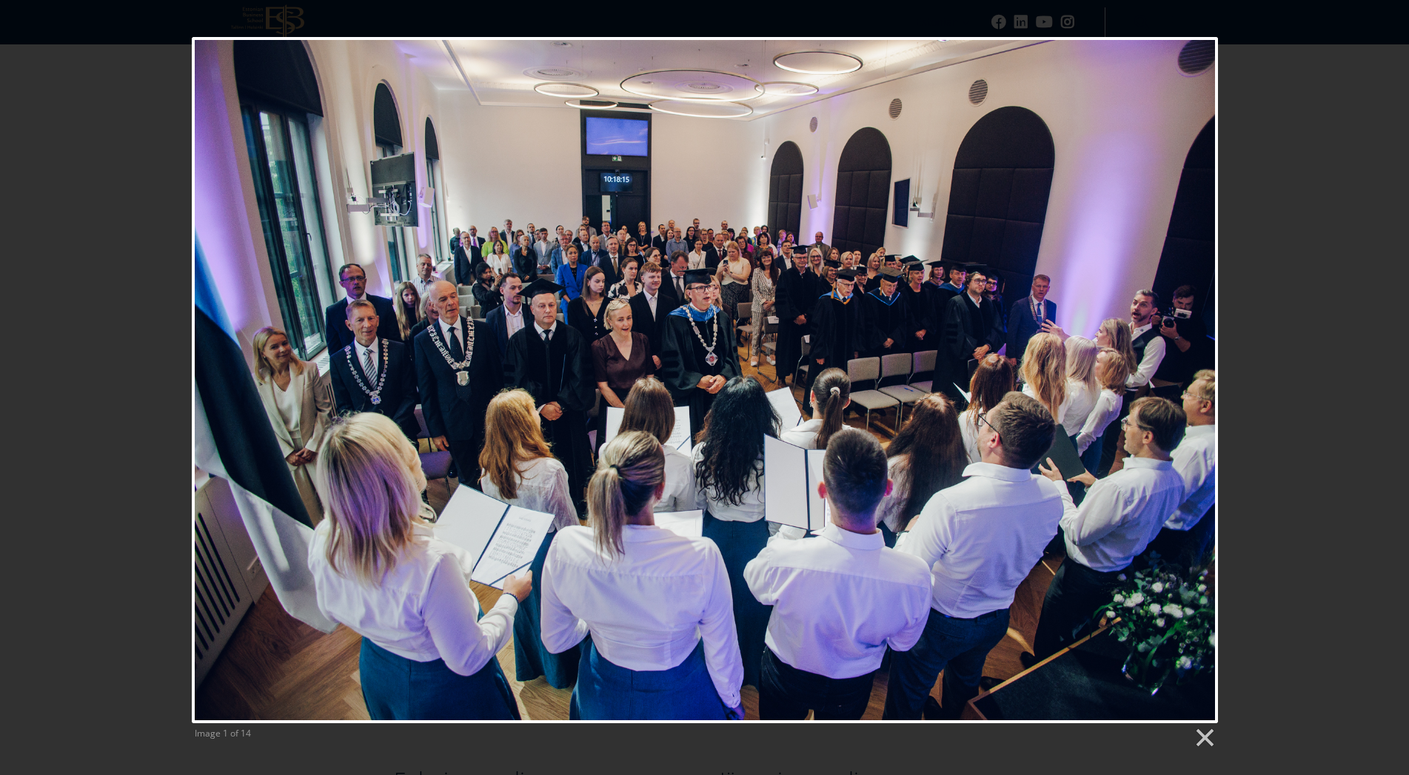
click at [241, 366] on div at bounding box center [705, 380] width 1026 height 686
click at [1113, 372] on link "Next image" at bounding box center [888, 380] width 657 height 686
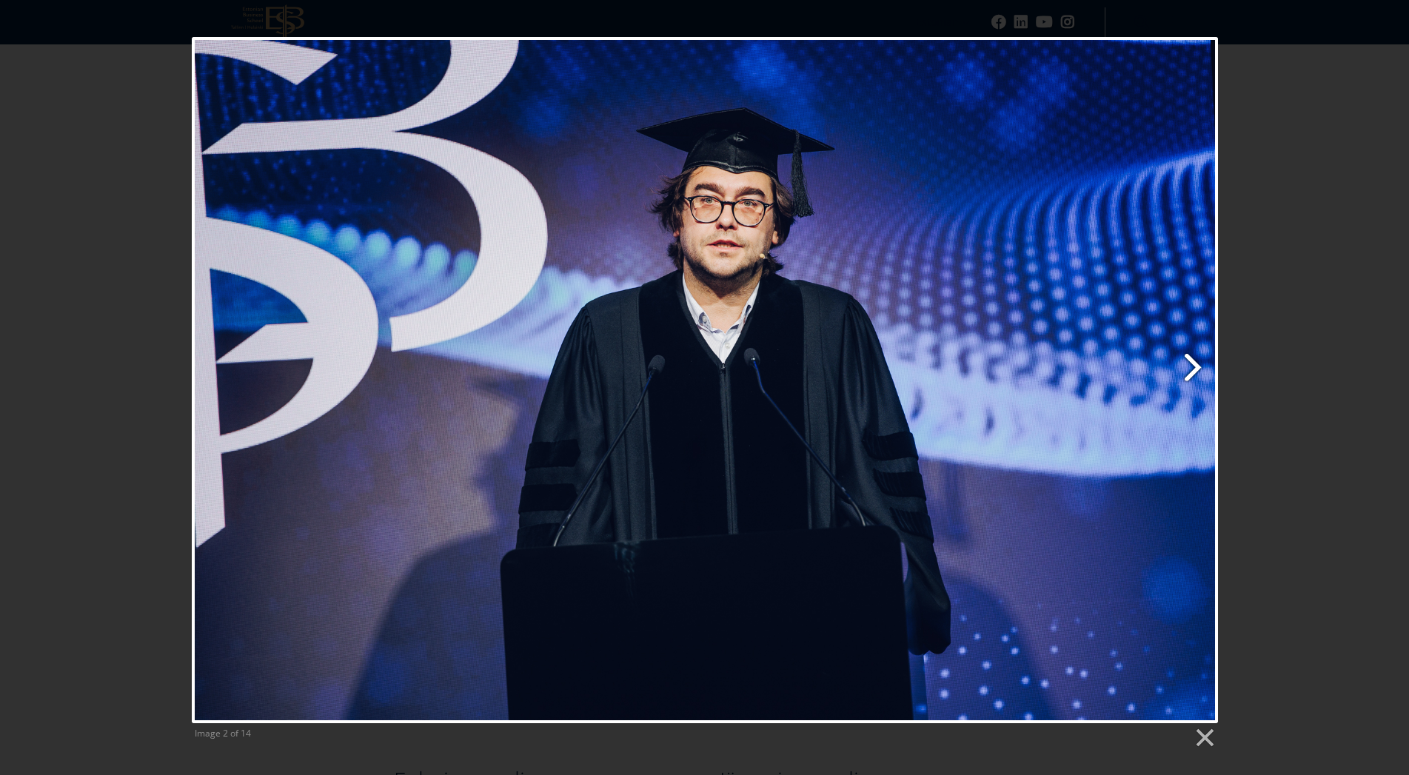
click at [1113, 372] on link "Next image" at bounding box center [888, 380] width 657 height 686
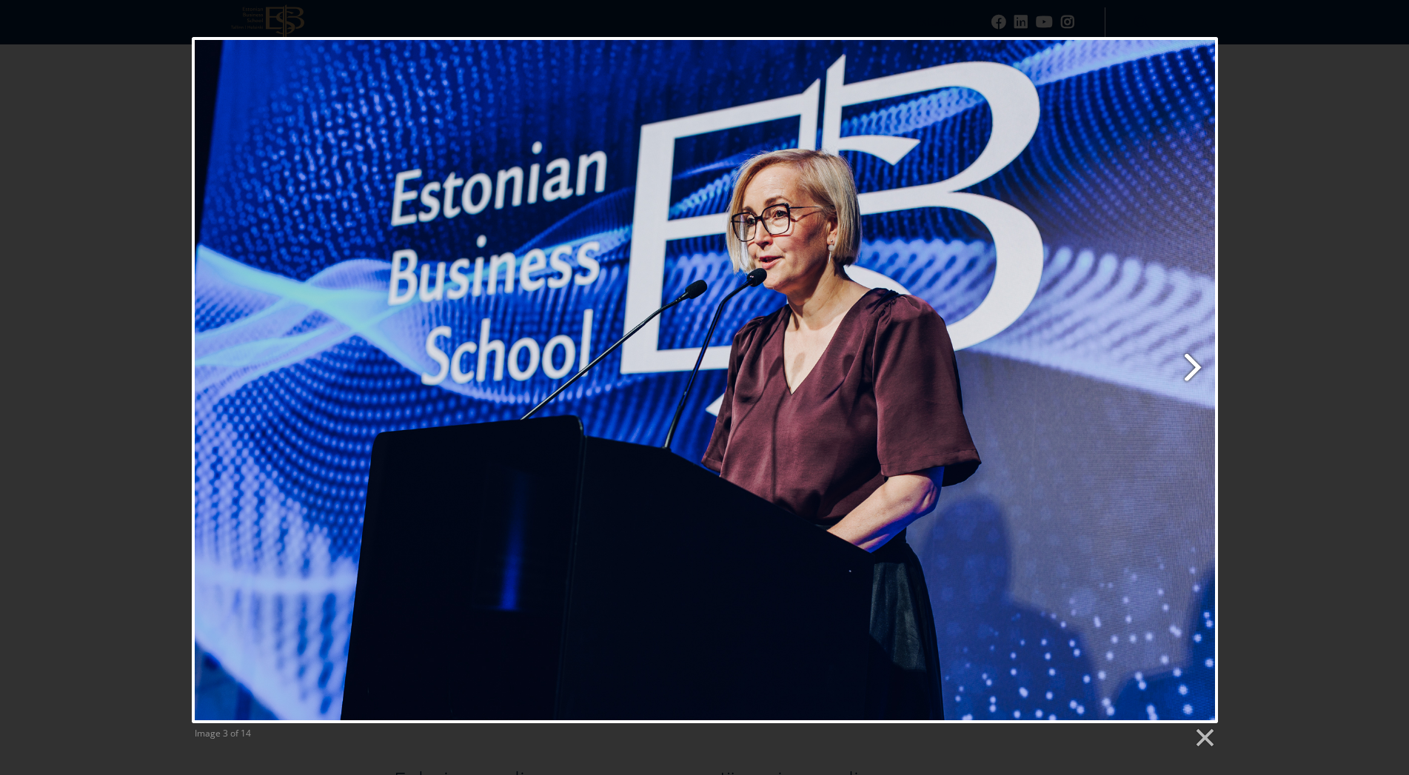
click at [1113, 372] on link "Next image" at bounding box center [888, 380] width 657 height 686
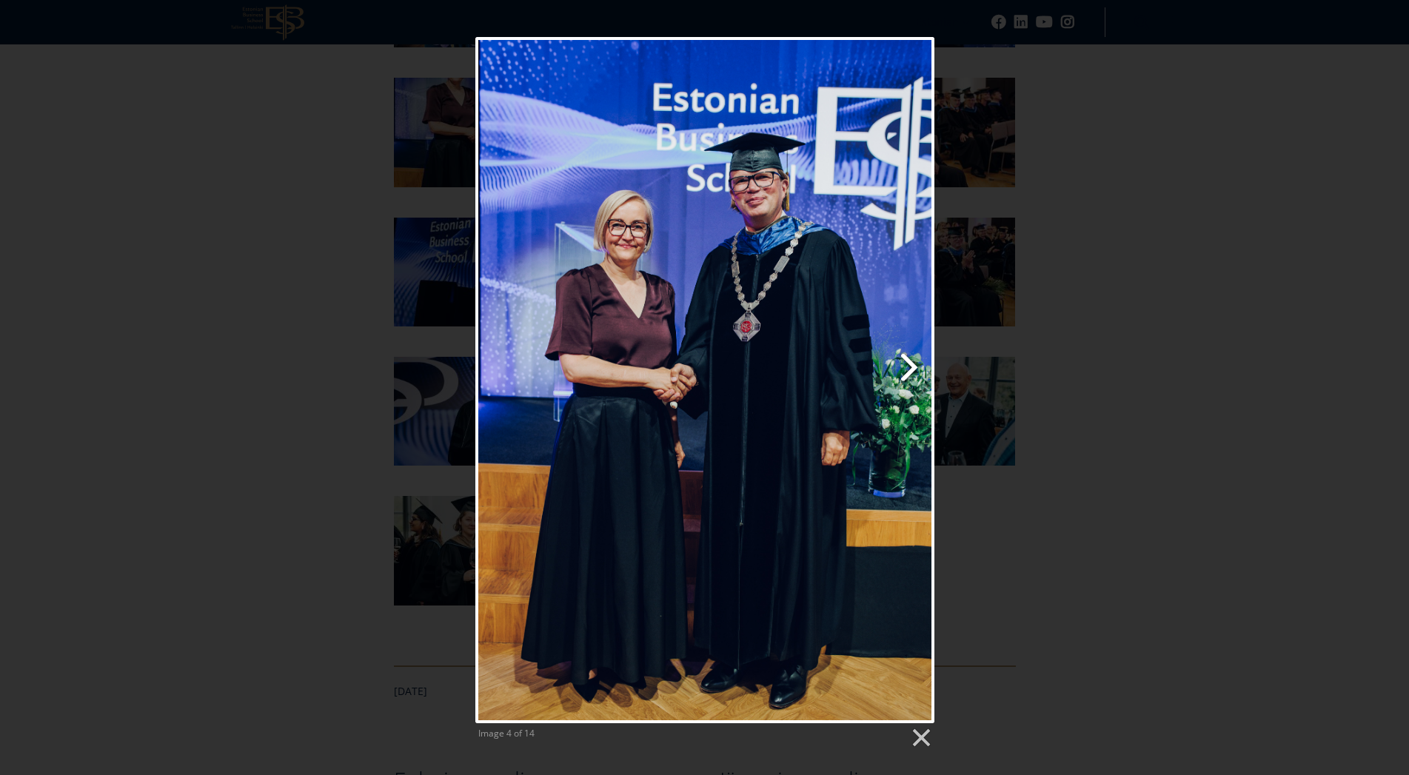
click at [888, 392] on link "Next image" at bounding box center [787, 380] width 294 height 686
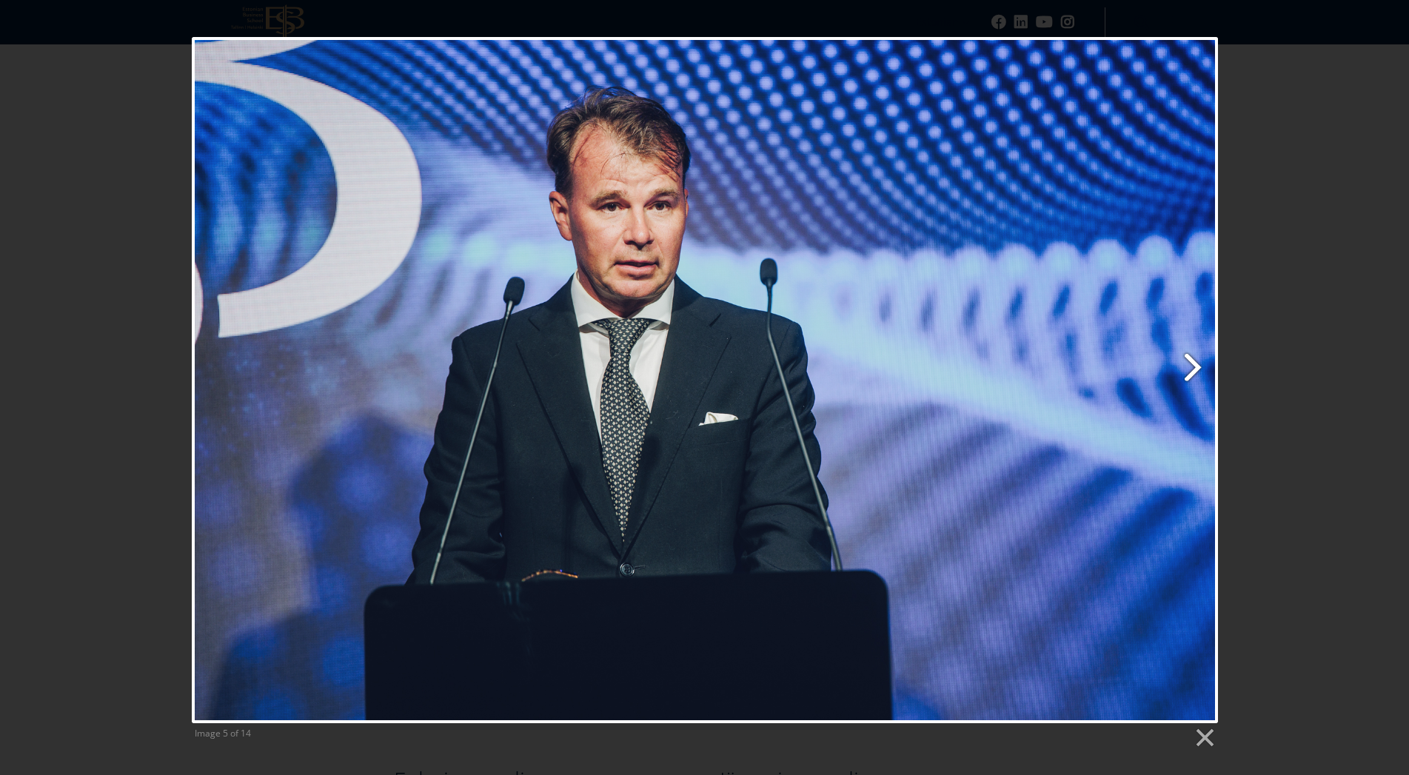
click at [1182, 342] on link "Next image" at bounding box center [888, 380] width 657 height 686
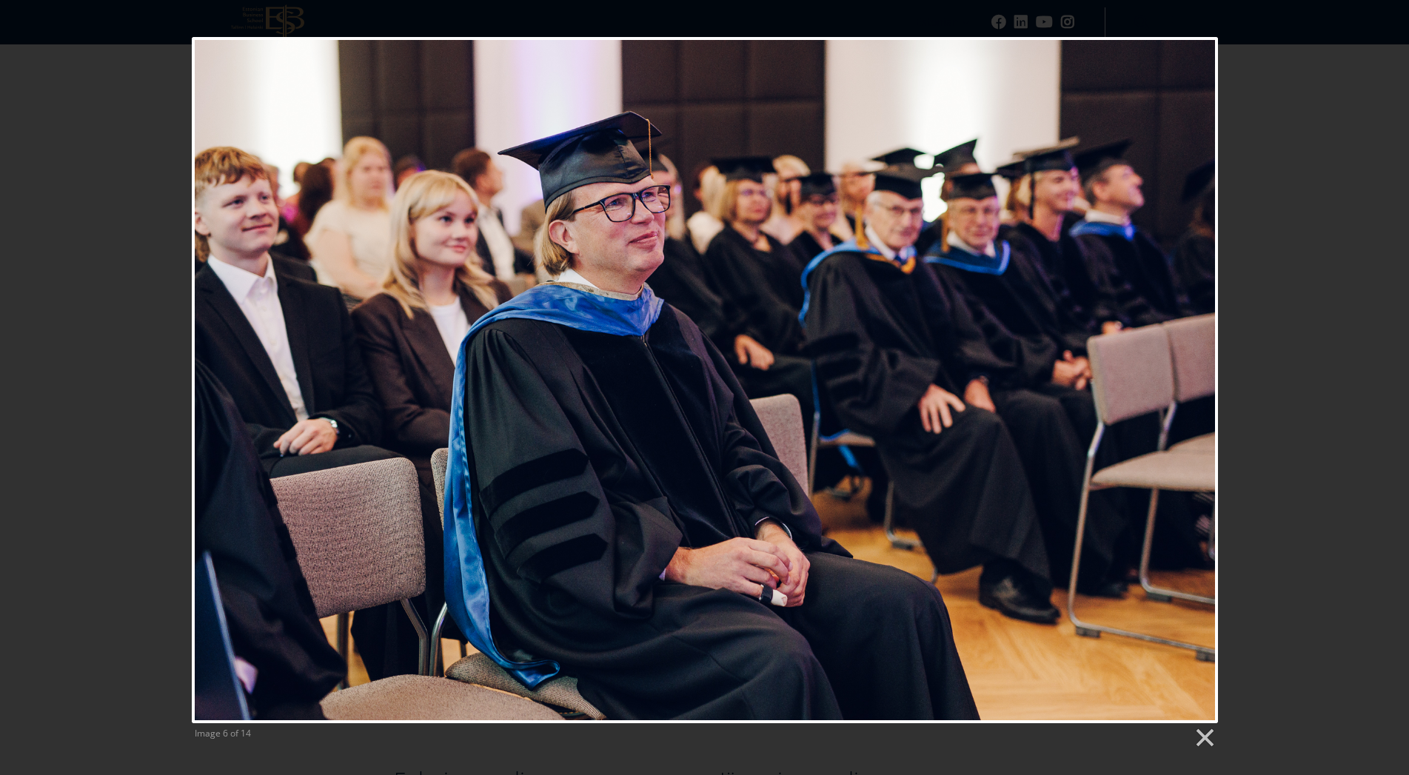
click at [1262, 247] on div "Image 6 of 14" at bounding box center [704, 393] width 1409 height 712
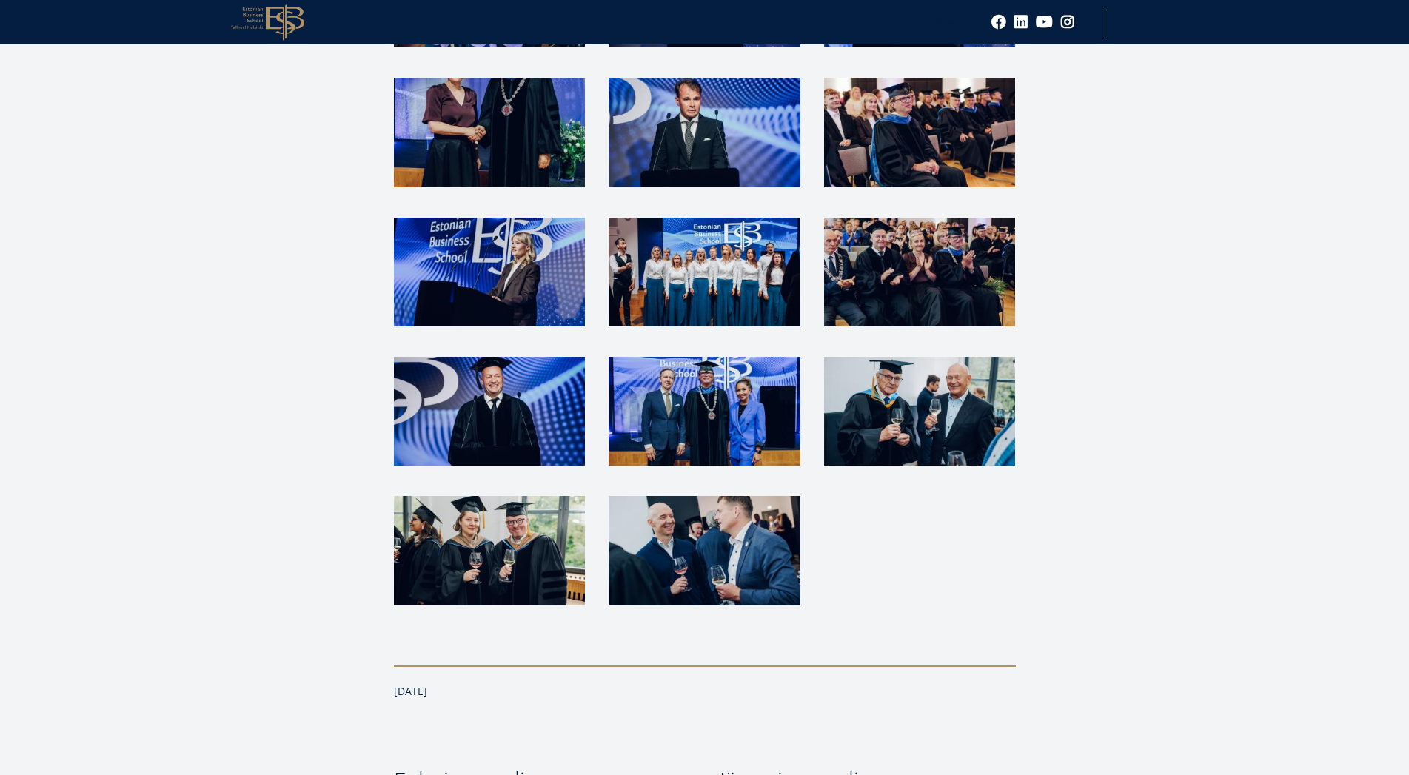
click at [919, 218] on img at bounding box center [919, 272] width 191 height 109
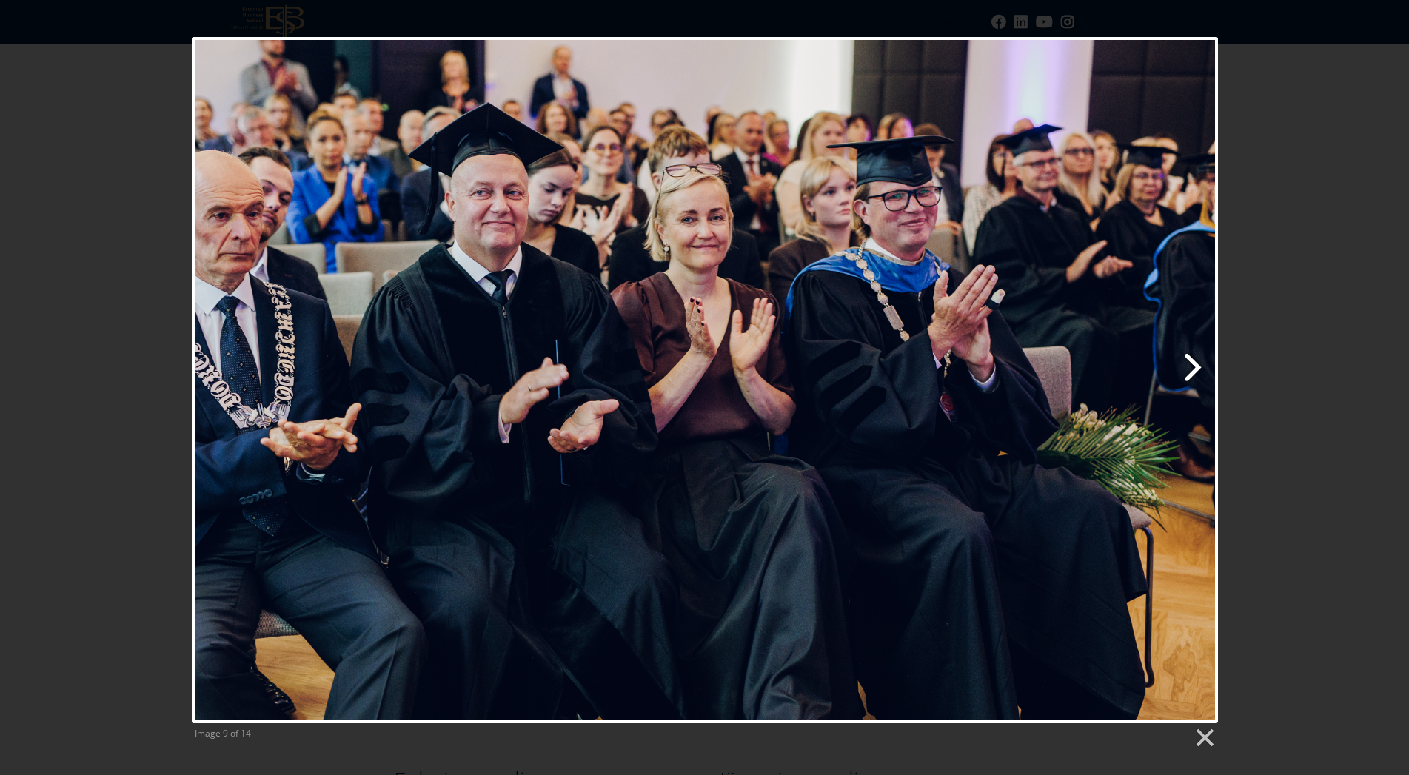
click at [1161, 338] on link "Next image" at bounding box center [888, 380] width 657 height 686
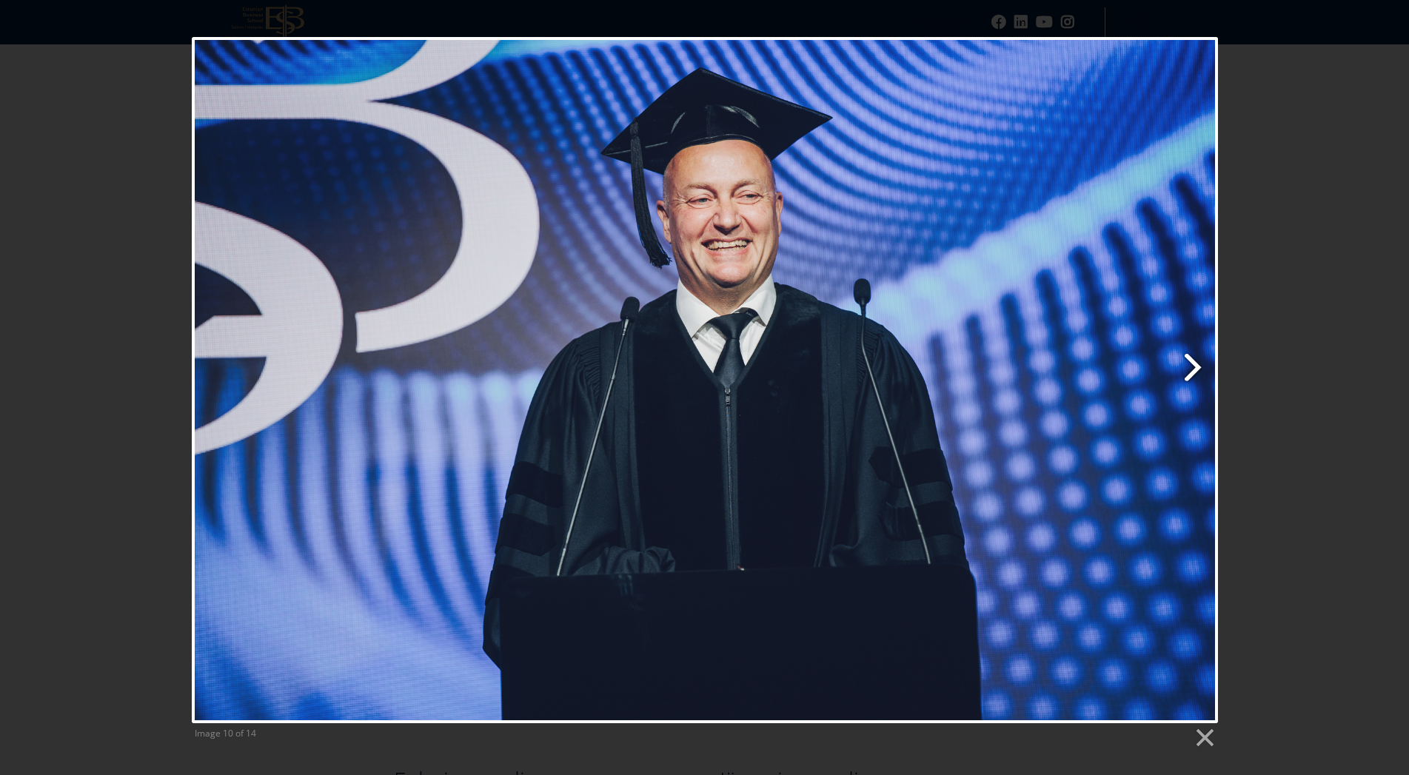
click at [1161, 338] on link "Next image" at bounding box center [888, 380] width 657 height 686
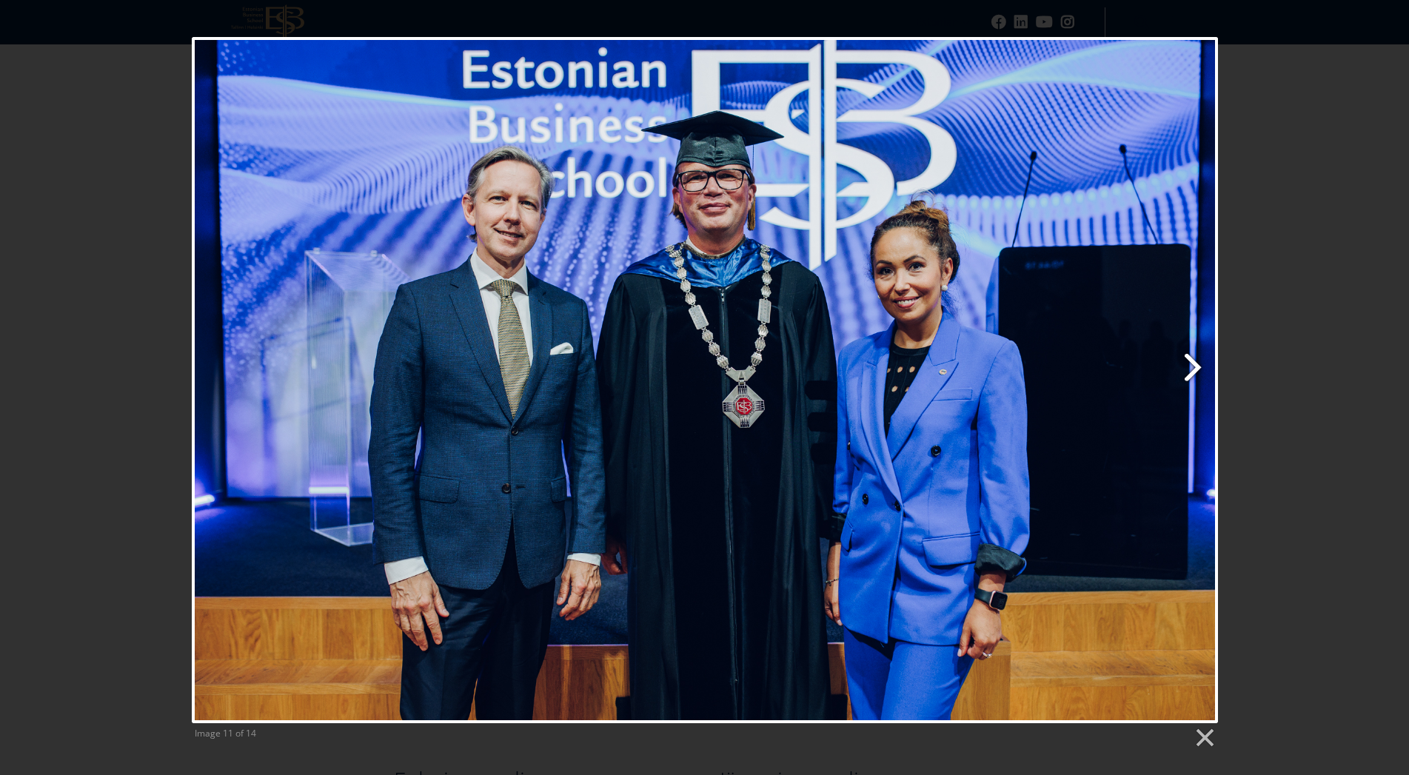
click at [1161, 338] on link "Next image" at bounding box center [888, 380] width 657 height 686
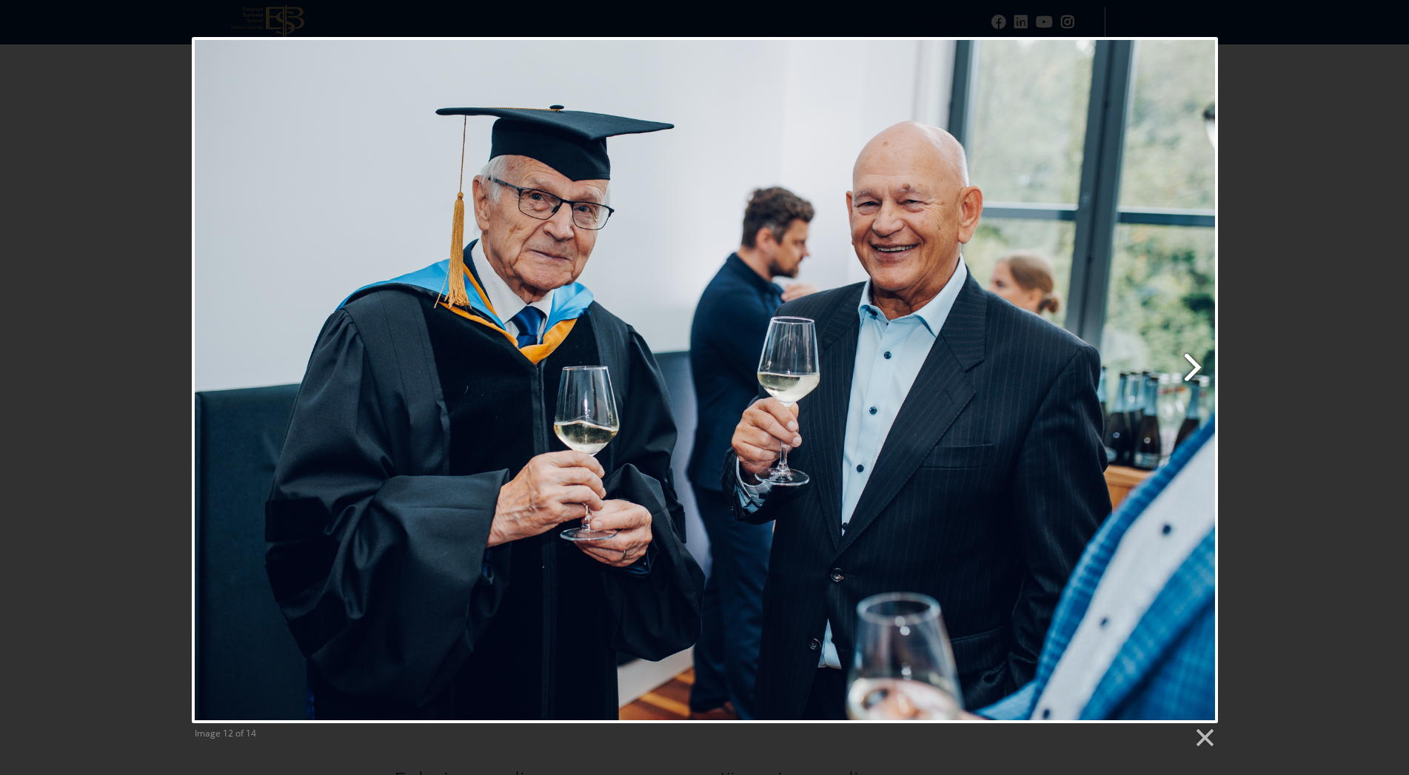
click at [1161, 338] on link "Next image" at bounding box center [888, 380] width 657 height 686
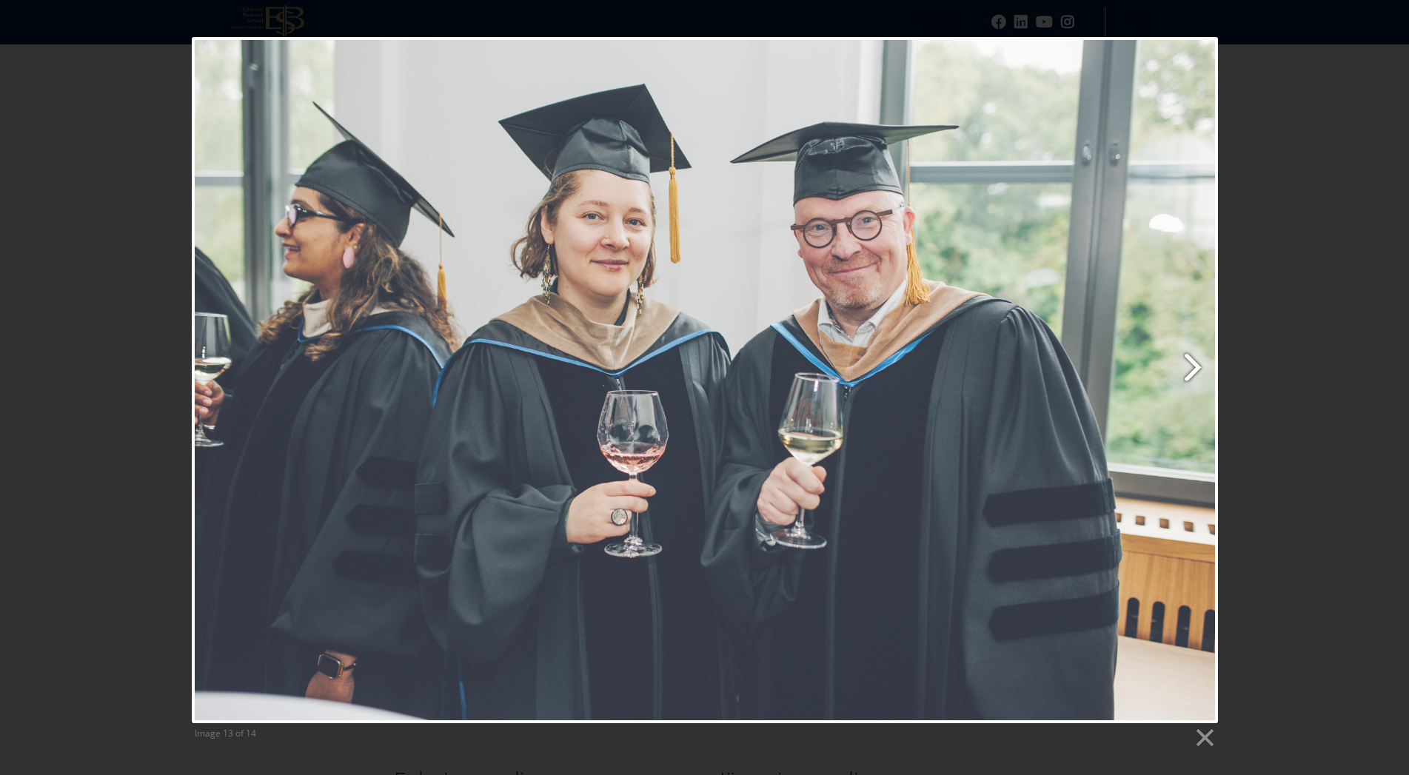
click at [1212, 335] on link "Next image" at bounding box center [888, 380] width 657 height 686
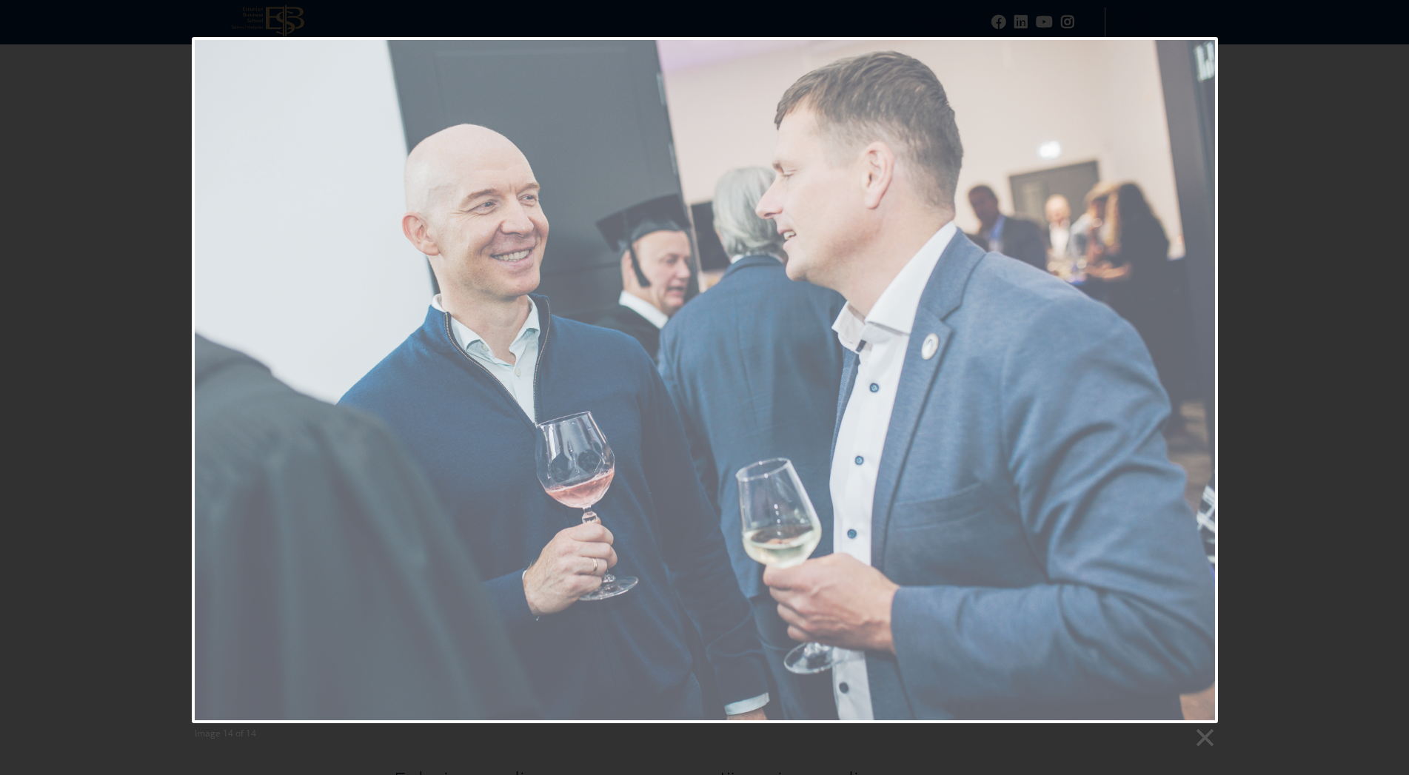
click at [1239, 318] on div "Image 14 of 14" at bounding box center [704, 393] width 1409 height 712
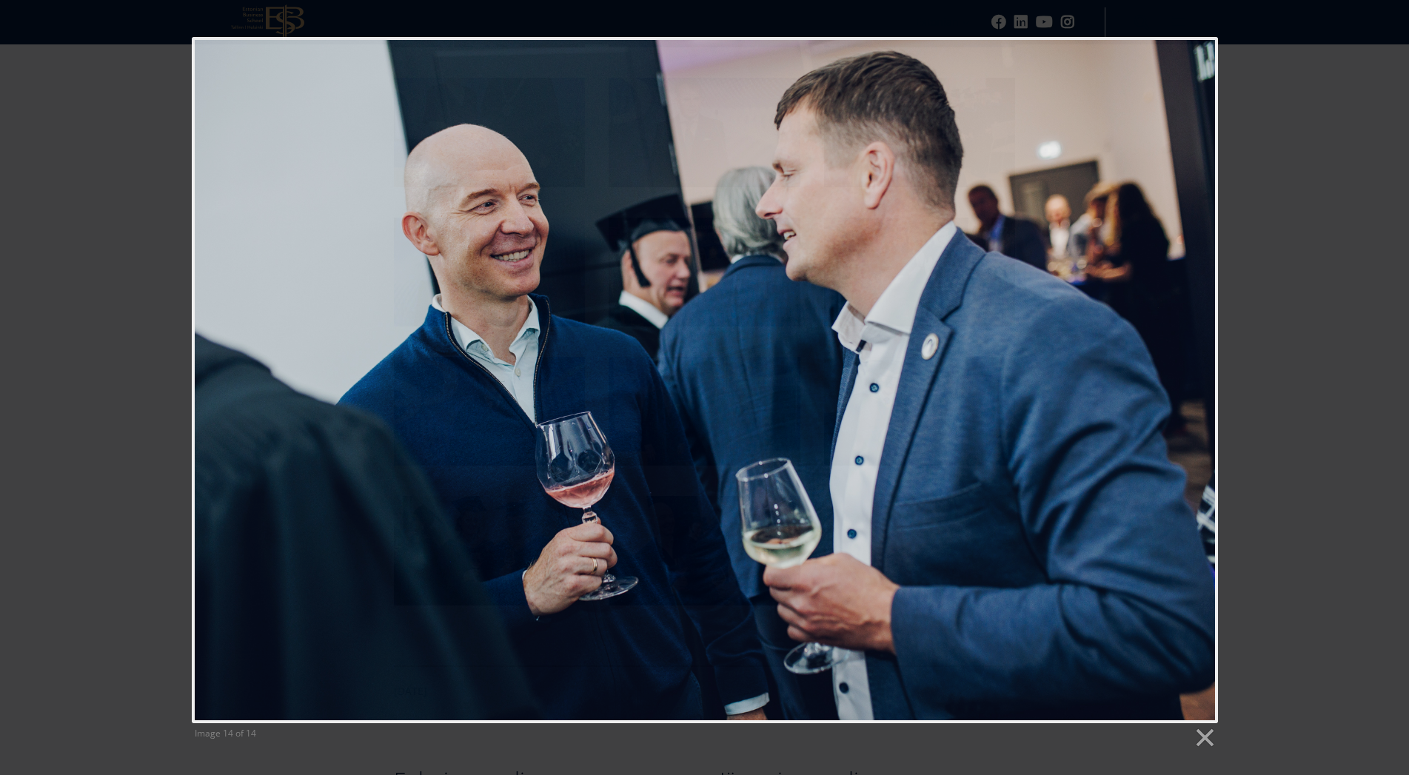
click at [1301, 318] on div "Image 14 of 14" at bounding box center [704, 393] width 1409 height 712
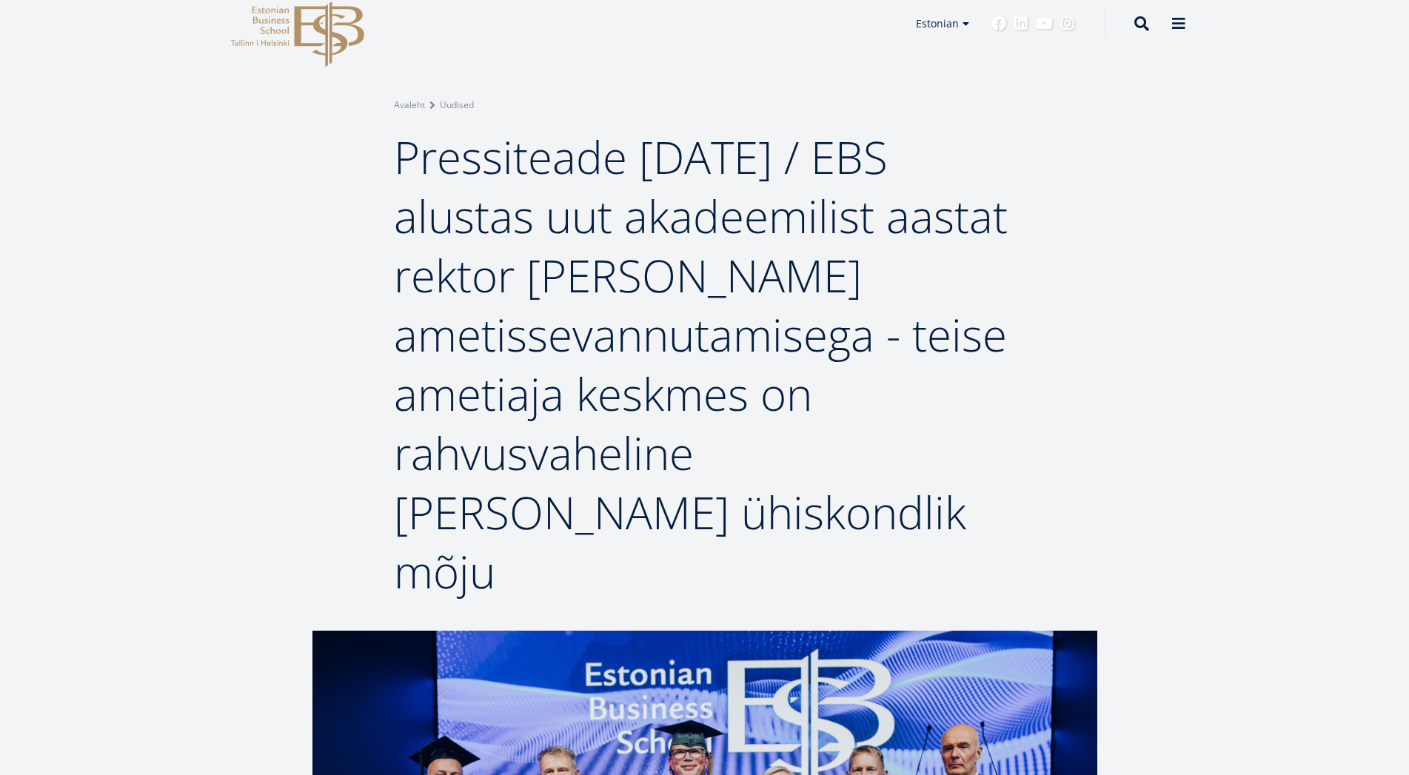
scroll to position [0, 0]
